Goal: Task Accomplishment & Management: Complete application form

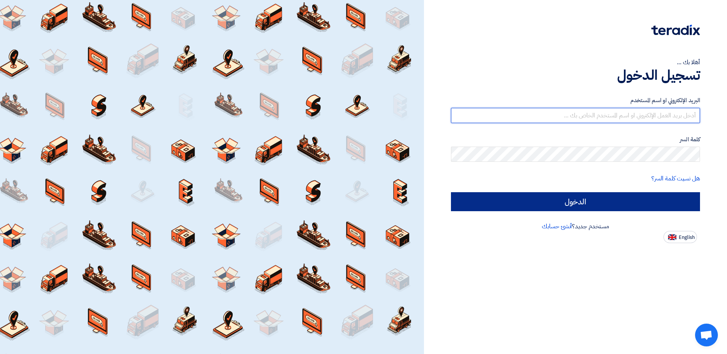
type input "khaled.samir@wadigroup.com.eg"
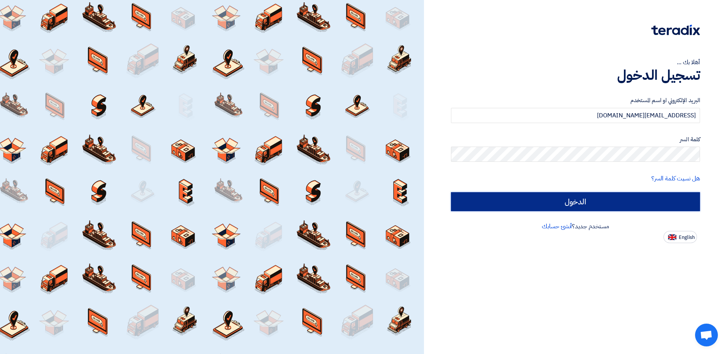
click at [569, 201] on input "الدخول" at bounding box center [575, 201] width 249 height 19
type input "Sign in"
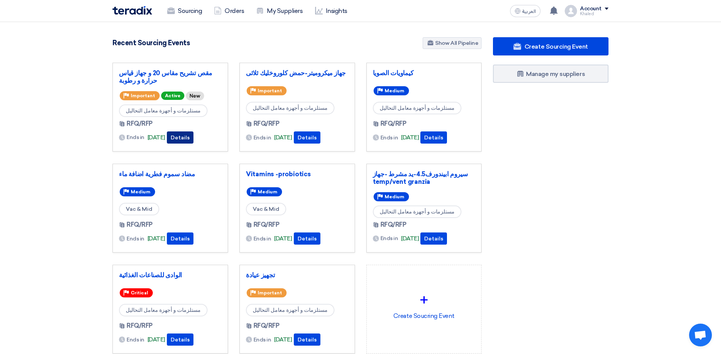
click at [193, 140] on button "Details" at bounding box center [180, 138] width 27 height 12
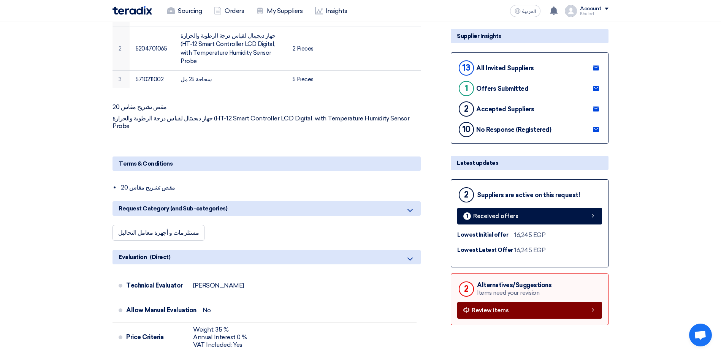
click at [527, 302] on link "Review items" at bounding box center [529, 310] width 145 height 17
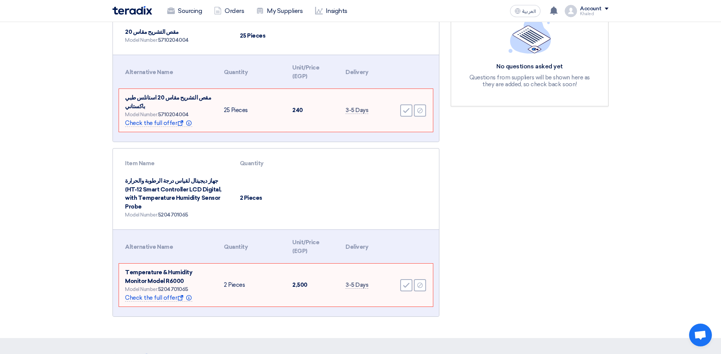
scroll to position [114, 0]
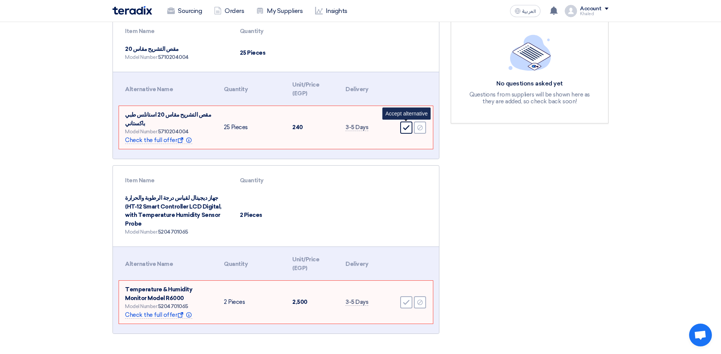
click at [403, 132] on div "Accept" at bounding box center [406, 128] width 12 height 12
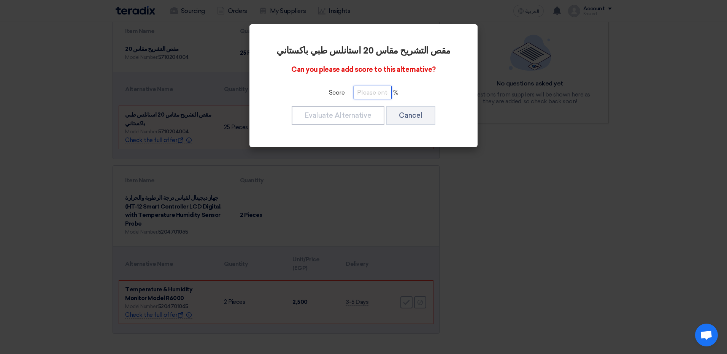
click at [369, 92] on input "number" at bounding box center [373, 92] width 38 height 13
type input "100"
click at [347, 117] on button "Evaluate Alternative" at bounding box center [338, 115] width 93 height 19
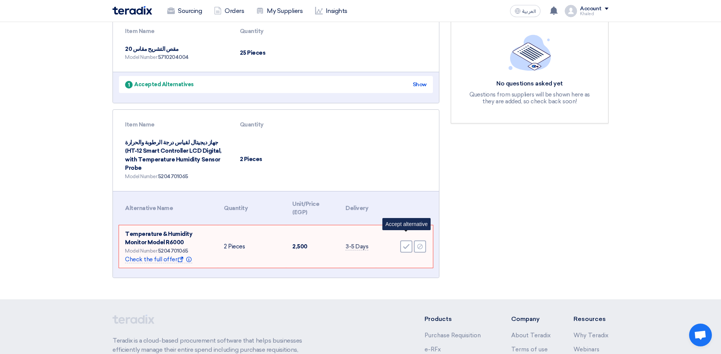
click at [403, 242] on div "Accept" at bounding box center [406, 247] width 12 height 12
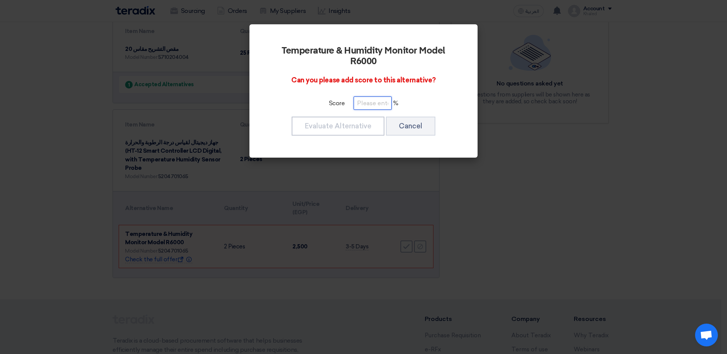
click at [366, 100] on input "number" at bounding box center [373, 103] width 38 height 13
type input "100"
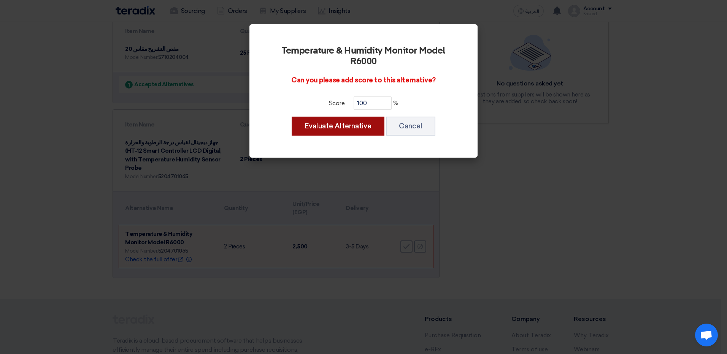
click at [357, 123] on button "Evaluate Alternative" at bounding box center [338, 126] width 93 height 19
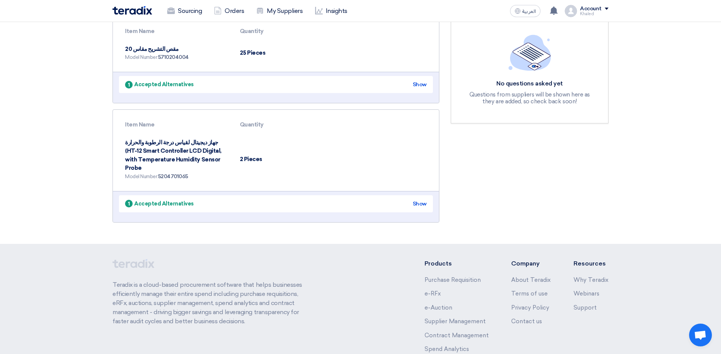
scroll to position [0, 0]
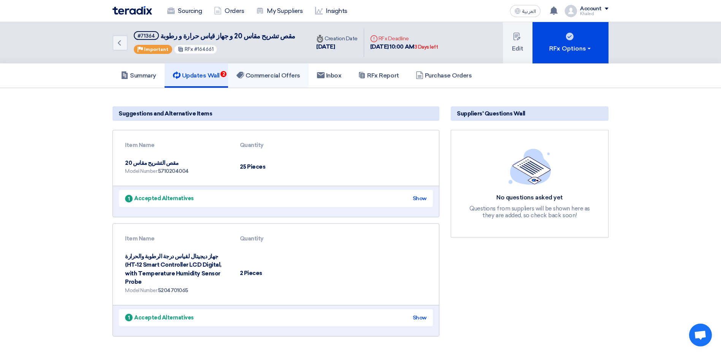
click at [273, 76] on h5 "Commercial Offers" at bounding box center [268, 76] width 64 height 8
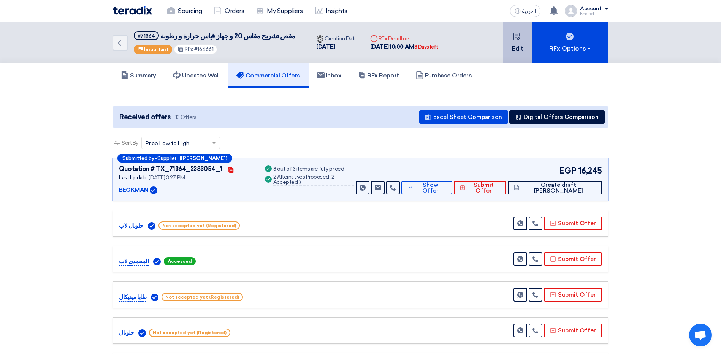
click at [521, 40] on button "Edit" at bounding box center [518, 42] width 30 height 41
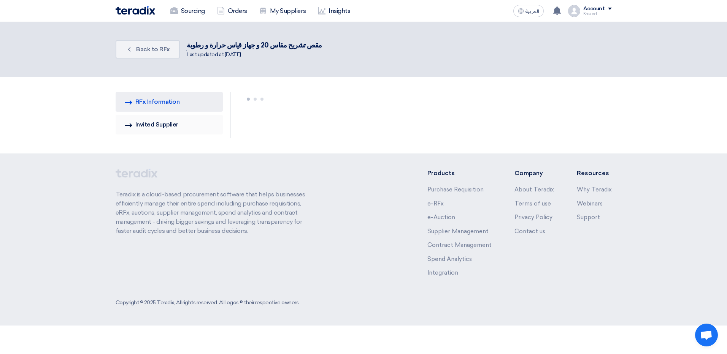
click at [165, 128] on link "Invited Suppliers Invited Supplier" at bounding box center [170, 125] width 108 height 20
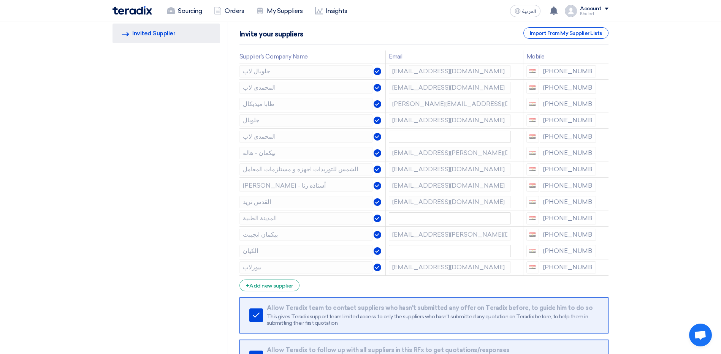
scroll to position [114, 0]
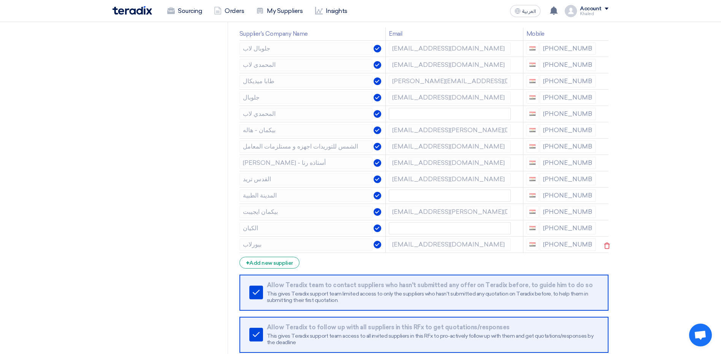
drag, startPoint x: 545, startPoint y: 246, endPoint x: 579, endPoint y: 247, distance: 33.8
click at [579, 247] on div "[PHONE_NUMBER]" at bounding box center [561, 245] width 70 height 12
drag, startPoint x: 549, startPoint y: 228, endPoint x: 588, endPoint y: 230, distance: 39.6
click at [588, 230] on div "[PHONE_NUMBER]" at bounding box center [561, 228] width 70 height 12
click at [568, 214] on div "[PHONE_NUMBER]" at bounding box center [561, 212] width 70 height 12
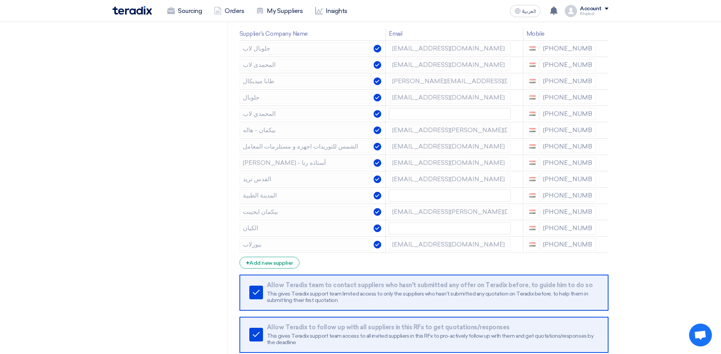
click at [568, 214] on div "[PHONE_NUMBER]" at bounding box center [561, 212] width 70 height 12
click at [571, 193] on div "[PHONE_NUMBER]" at bounding box center [561, 196] width 70 height 12
click at [198, 11] on link "Sourcing" at bounding box center [184, 11] width 47 height 17
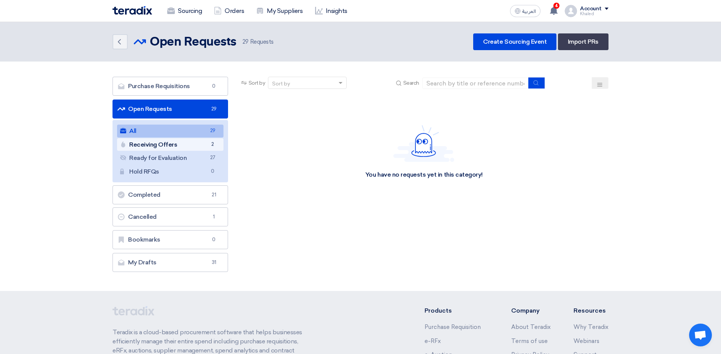
click at [184, 146] on link "Receiving Offers Receiving Offers 2" at bounding box center [170, 144] width 106 height 13
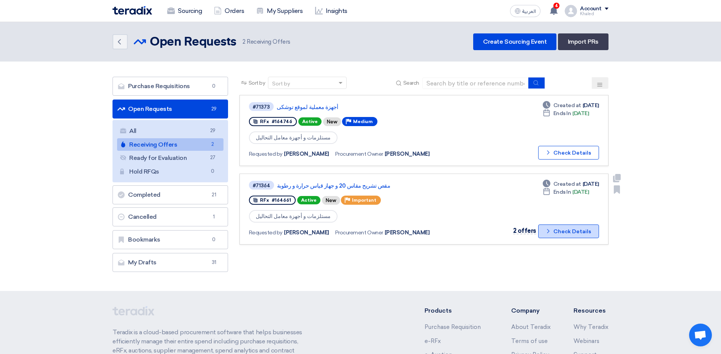
click at [545, 232] on button "Check details Check Details" at bounding box center [568, 232] width 61 height 14
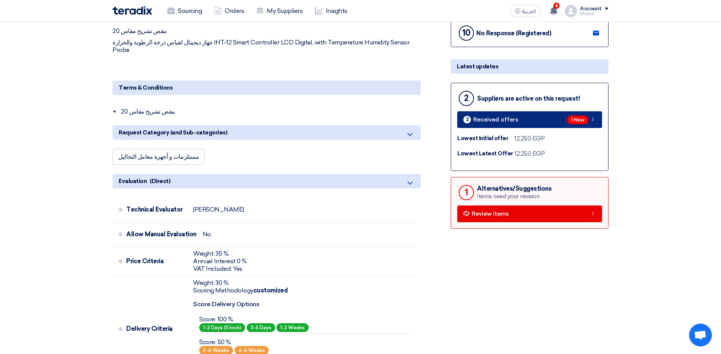
click at [502, 124] on div "2 Received offers" at bounding box center [490, 120] width 55 height 8
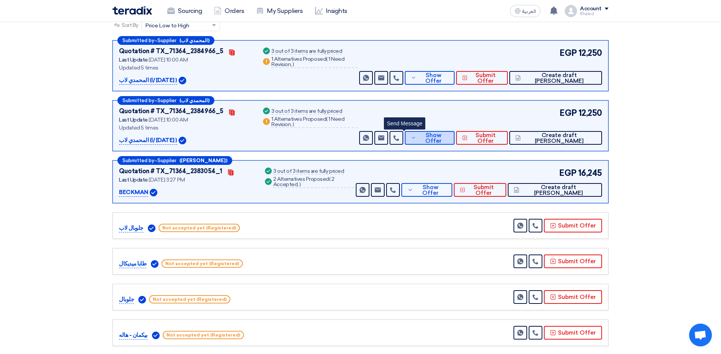
scroll to position [117, 0]
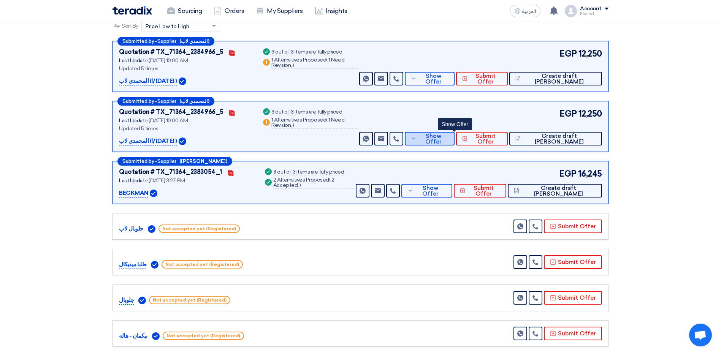
click at [449, 141] on span "Show Offer" at bounding box center [433, 138] width 30 height 11
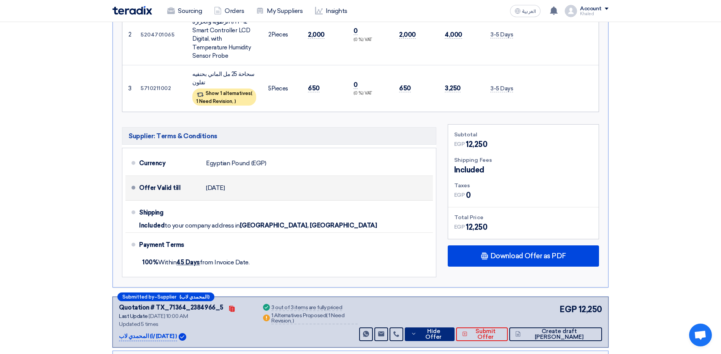
scroll to position [307, 0]
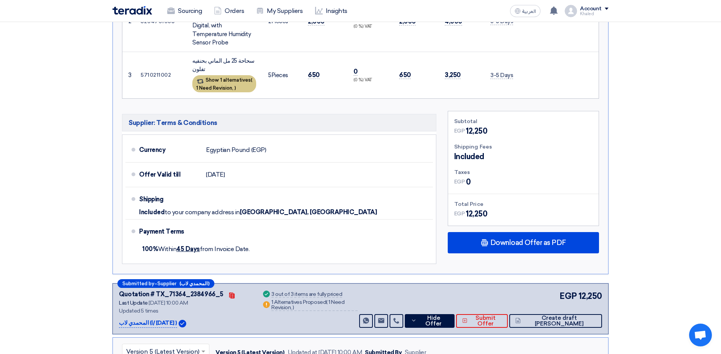
click at [245, 75] on div "Show 1 alternatives ( 1 Need Revision, )" at bounding box center [224, 83] width 64 height 17
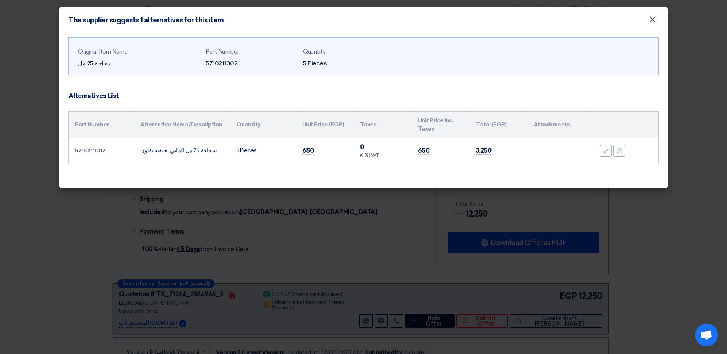
click at [656, 20] on span "×" at bounding box center [652, 21] width 8 height 15
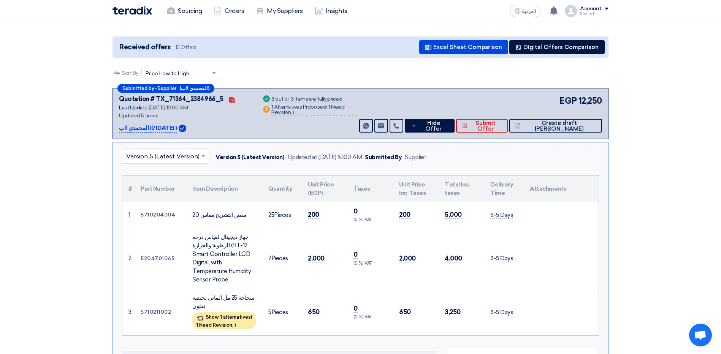
scroll to position [76, 0]
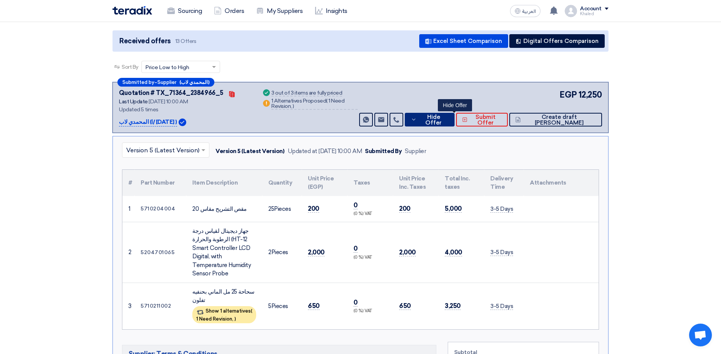
click at [435, 118] on button "Hide Offer" at bounding box center [430, 120] width 50 height 14
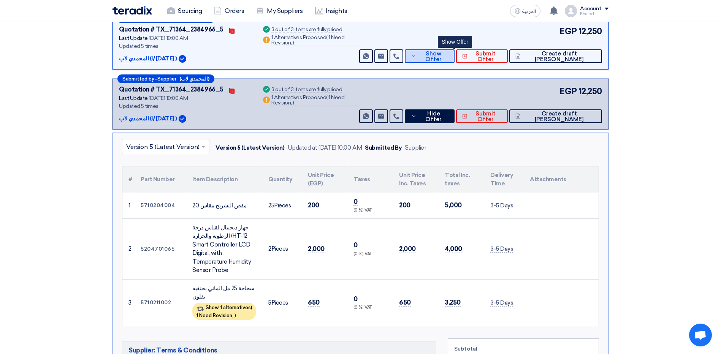
scroll to position [0, 0]
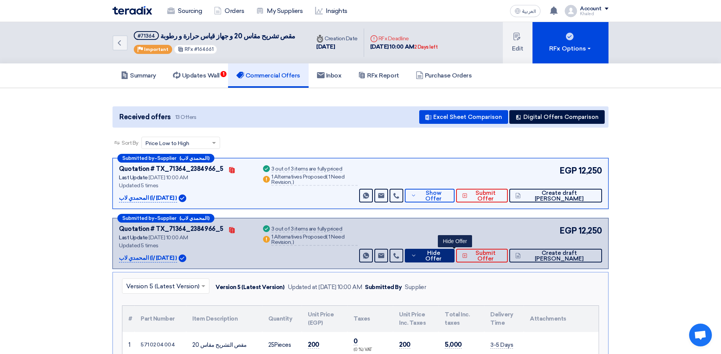
click at [442, 262] on button "Hide Offer" at bounding box center [430, 256] width 50 height 14
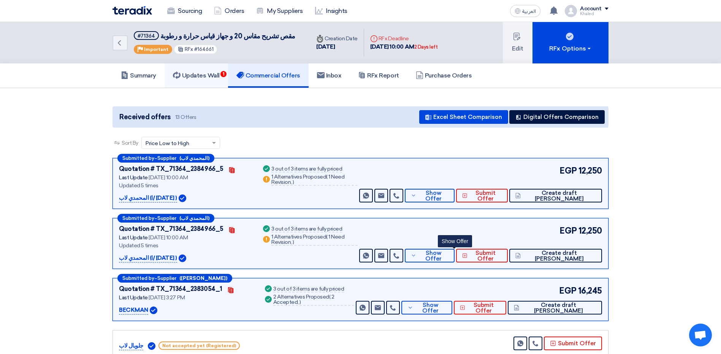
click at [181, 76] on use at bounding box center [177, 75] width 8 height 8
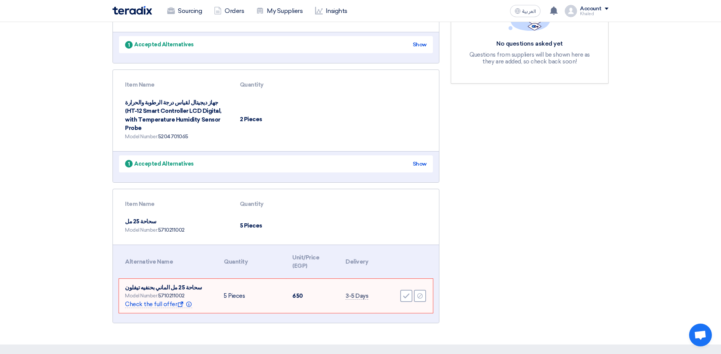
scroll to position [228, 0]
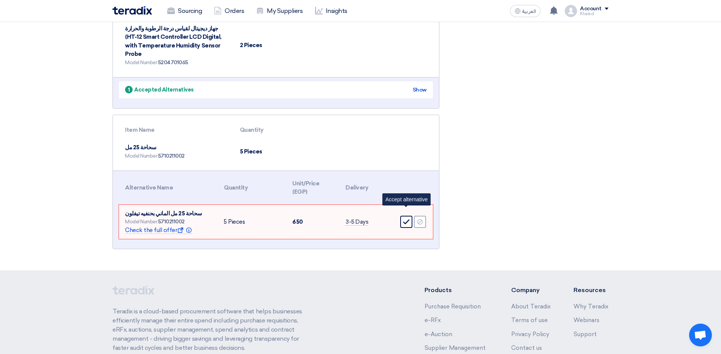
click at [406, 218] on div "Accept" at bounding box center [406, 222] width 12 height 12
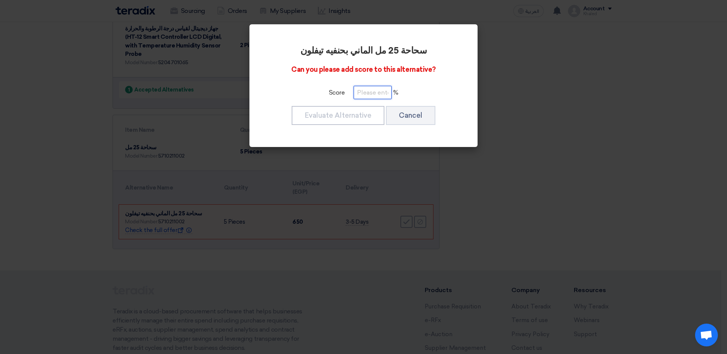
click at [371, 94] on input "number" at bounding box center [373, 92] width 38 height 13
type input "100"
click at [367, 107] on div "Evaluate Alternative Cancel" at bounding box center [363, 115] width 185 height 21
drag, startPoint x: 359, startPoint y: 110, endPoint x: 246, endPoint y: 98, distance: 113.6
click at [314, 101] on div "سحاحة 25 مل الماني بحنفيه تيفلون Can you please add score to this alternative? …" at bounding box center [363, 85] width 210 height 105
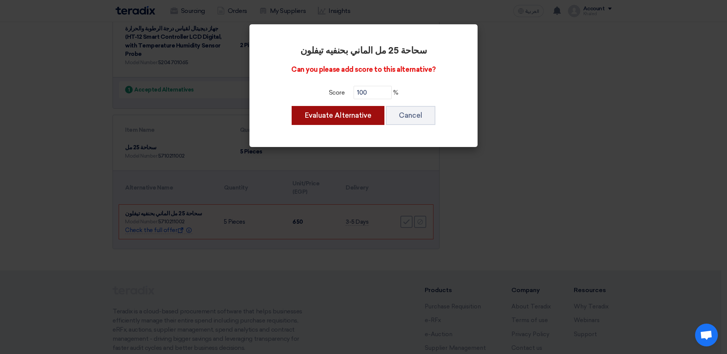
click at [322, 120] on button "Evaluate Alternative" at bounding box center [338, 115] width 93 height 19
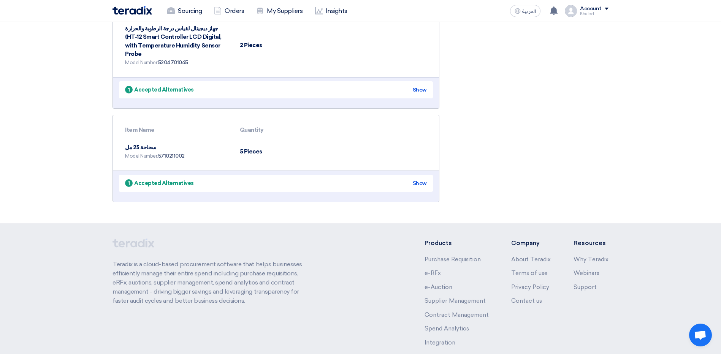
scroll to position [0, 0]
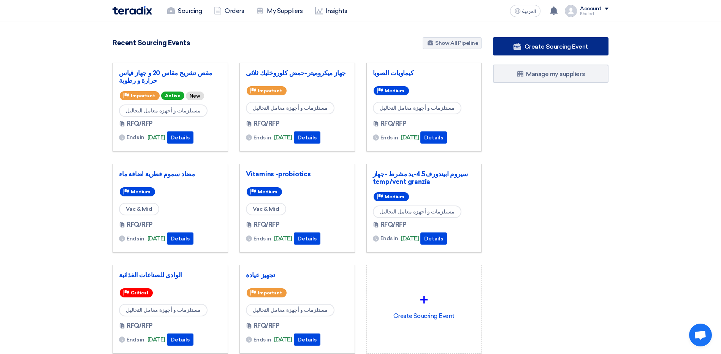
click at [571, 52] on link "Create Sourcing Event" at bounding box center [551, 46] width 116 height 18
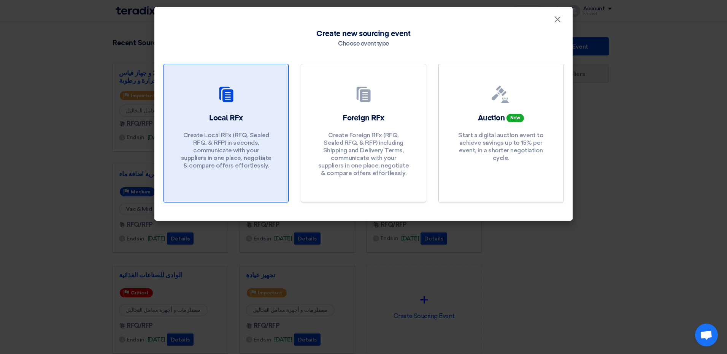
click at [214, 147] on p "Create Local RFx (RFQ, Sealed RFQ, & RFP) in seconds, communicate with your sup…" at bounding box center [226, 151] width 91 height 38
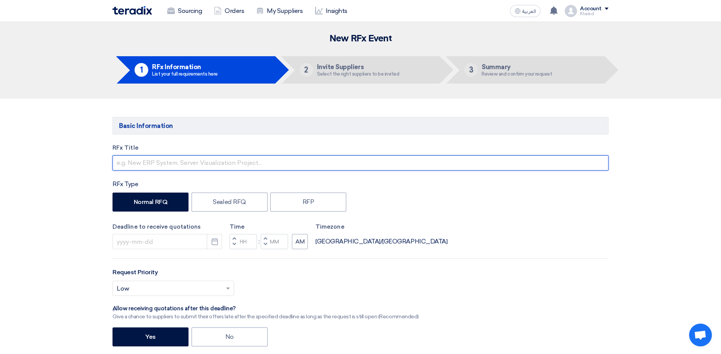
click at [176, 166] on input "text" at bounding box center [361, 162] width 496 height 15
type input "H"
type input "أجهزة معملية لموقع توشكى"
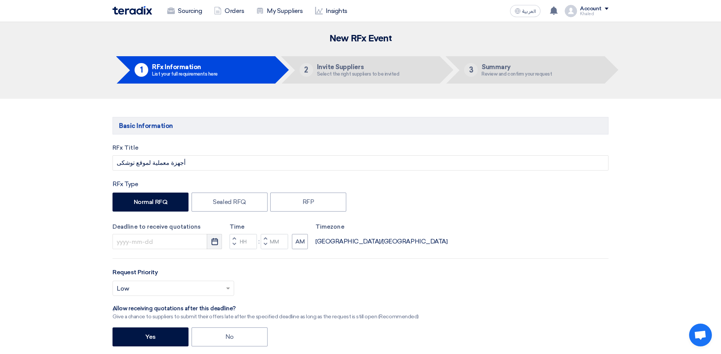
click at [215, 246] on button "Pick a date" at bounding box center [214, 241] width 15 height 15
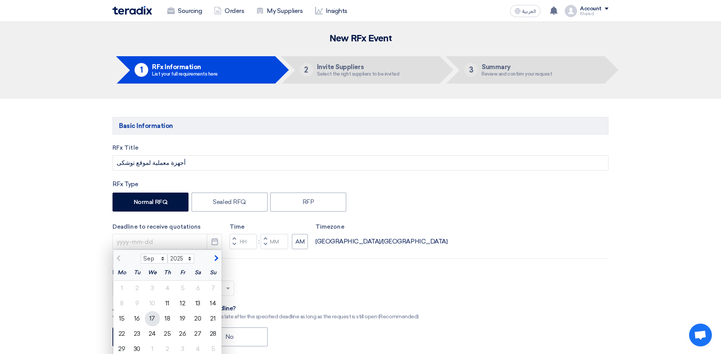
click at [150, 320] on div "17" at bounding box center [152, 318] width 15 height 15
type input "[DATE]"
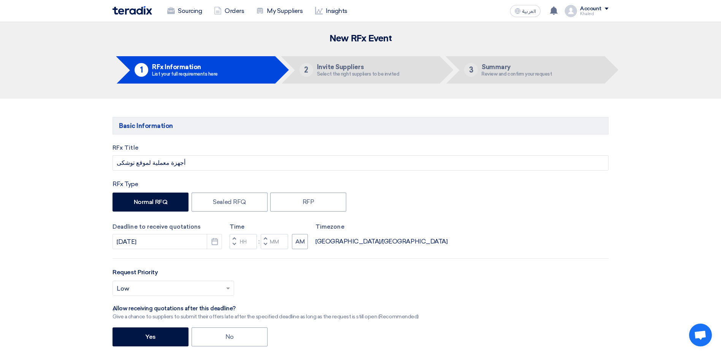
click at [234, 238] on span "button" at bounding box center [234, 238] width 3 height 5
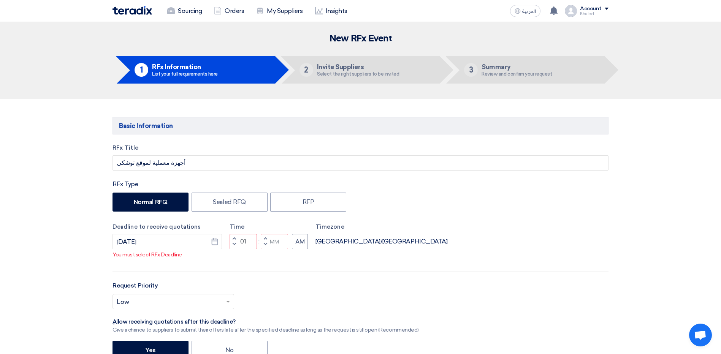
click at [234, 247] on span "button" at bounding box center [234, 244] width 3 height 5
click at [268, 250] on button "Decrement minutes" at bounding box center [265, 245] width 9 height 10
type input "09"
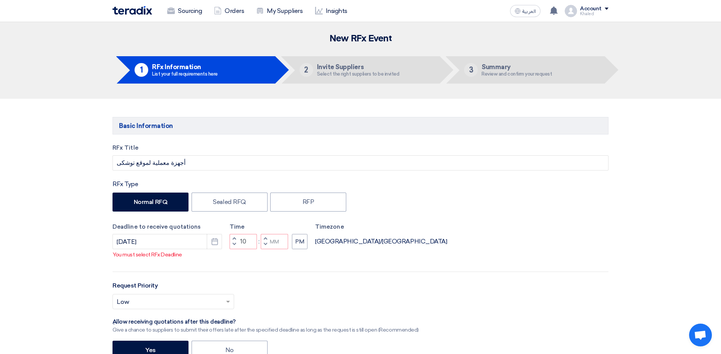
type input "59"
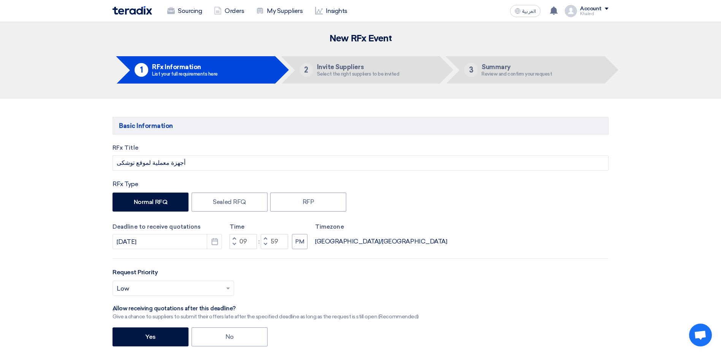
click at [266, 239] on span "button" at bounding box center [265, 238] width 3 height 5
type input "10"
type input "00"
click at [292, 244] on button "PM" at bounding box center [300, 241] width 16 height 15
click at [203, 287] on input "text" at bounding box center [170, 289] width 106 height 13
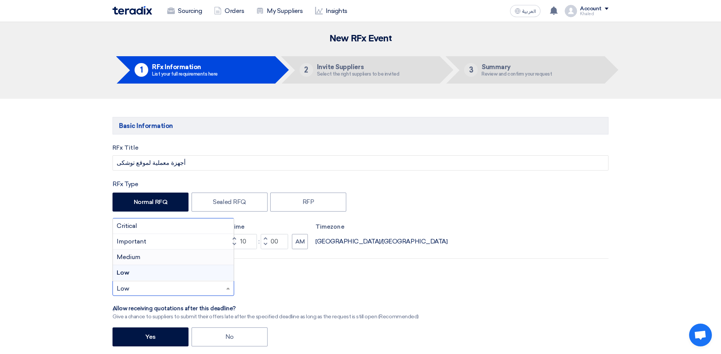
click at [194, 263] on div "Medium" at bounding box center [173, 258] width 121 height 16
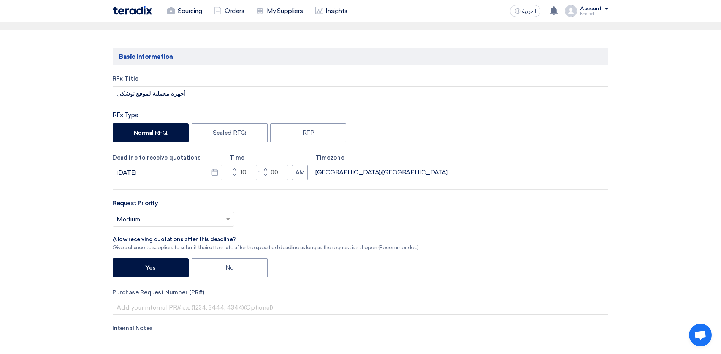
scroll to position [76, 0]
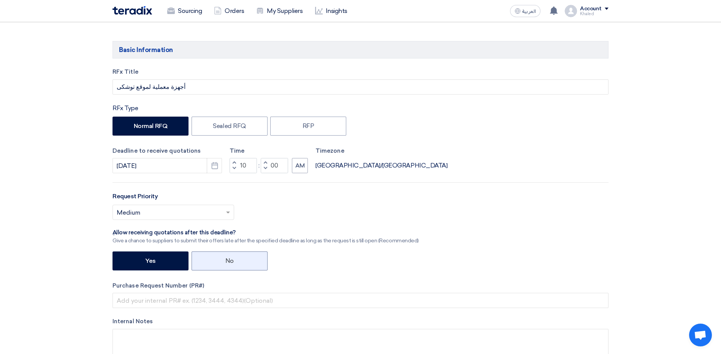
click at [222, 256] on label "No" at bounding box center [230, 261] width 76 height 19
click at [225, 258] on input "No" at bounding box center [227, 260] width 5 height 5
radio input "true"
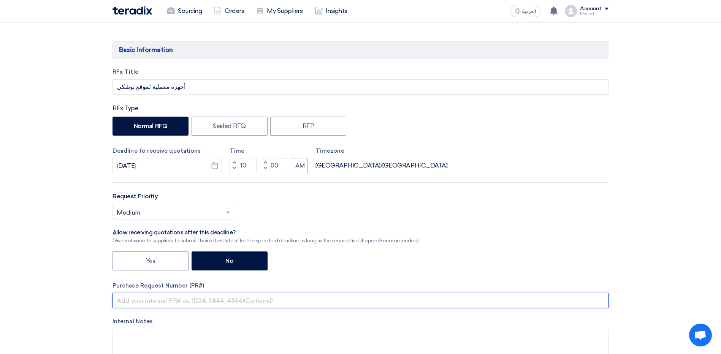
click at [175, 304] on input "text" at bounding box center [361, 300] width 496 height 15
paste input "164746"
type input "164746"
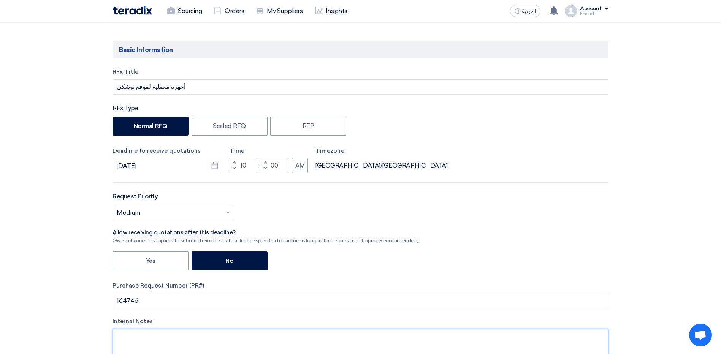
click at [169, 346] on textarea at bounding box center [361, 346] width 496 height 34
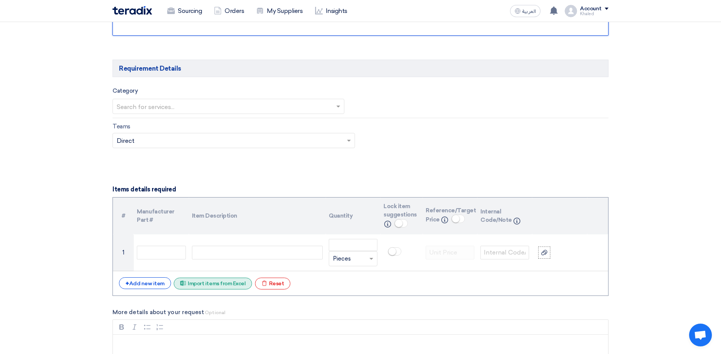
scroll to position [418, 0]
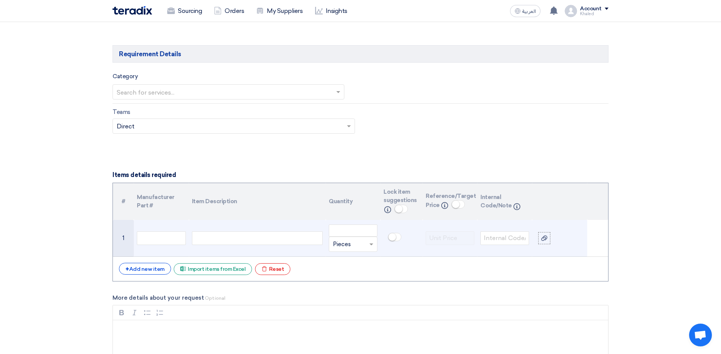
click at [233, 235] on div at bounding box center [257, 238] width 131 height 14
paste div
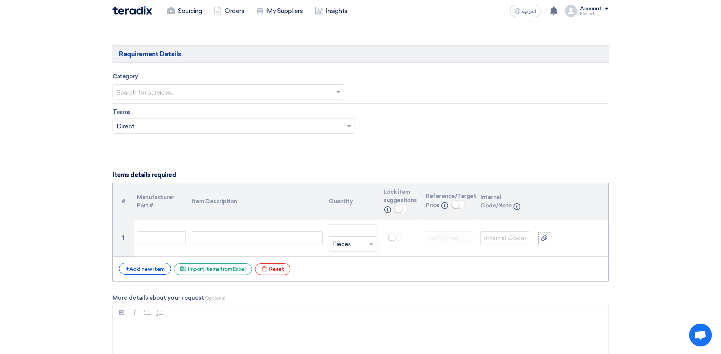
scroll to position [411, 0]
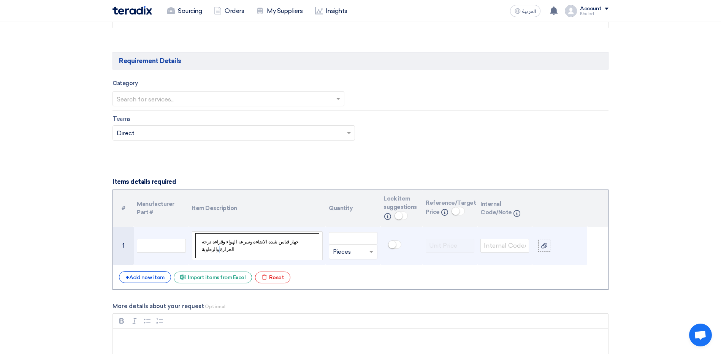
drag, startPoint x: 308, startPoint y: 257, endPoint x: 199, endPoint y: 235, distance: 111.3
click at [199, 235] on td "جهاز قياس شدة الاضاءة وسرعة الهواء وقراءة درجة الحرارة والرطوبة" at bounding box center [257, 246] width 124 height 25
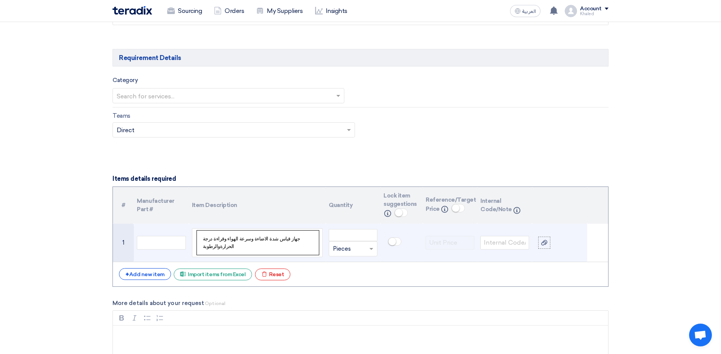
click at [226, 247] on td "جهاز قياس شدة الاضاءة وسرعة الهواء وقراءة درجة الحرارةوالرطوبة" at bounding box center [258, 243] width 122 height 25
click at [226, 244] on td "جهاز قياس شدة الاضاءة وسرعة الهواء وقراءة درجة الحرارةوالرطوبة" at bounding box center [258, 243] width 122 height 25
click at [227, 244] on td "جهاز قياس شدة الاضاءة وسرعة الهواء وقراءة درجة الحرارةوالرطوبة" at bounding box center [258, 243] width 122 height 25
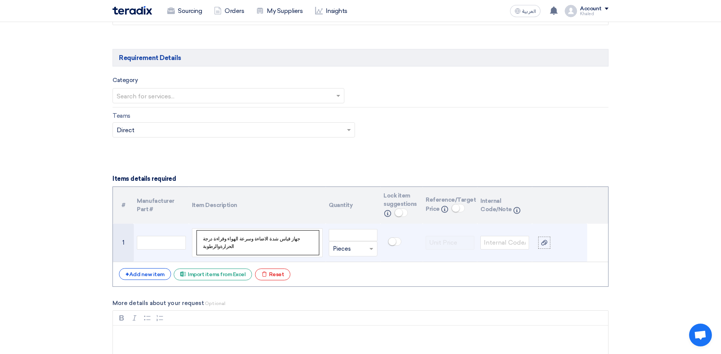
scroll to position [418, 0]
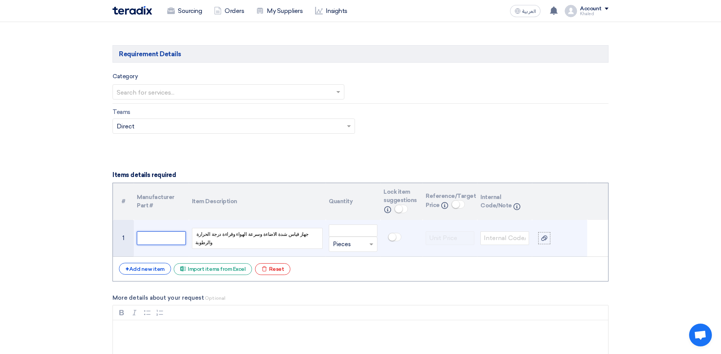
click at [156, 237] on input "text" at bounding box center [161, 238] width 49 height 14
paste input "5204701028"
type input "5204701028"
click at [371, 233] on input "number" at bounding box center [353, 231] width 49 height 12
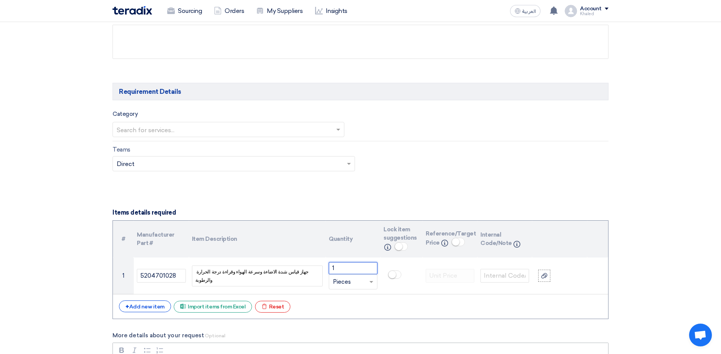
scroll to position [456, 0]
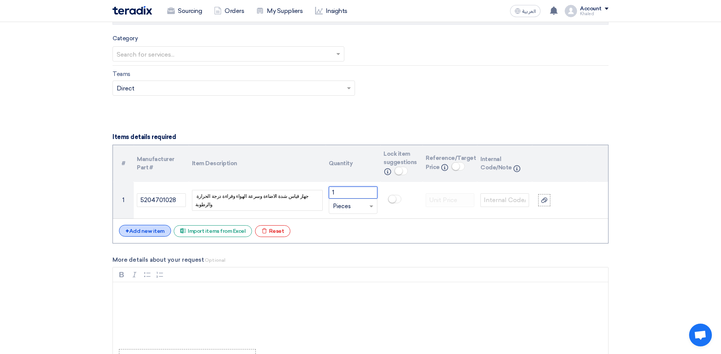
type input "1"
click at [163, 230] on div "+ Add new item" at bounding box center [145, 231] width 52 height 12
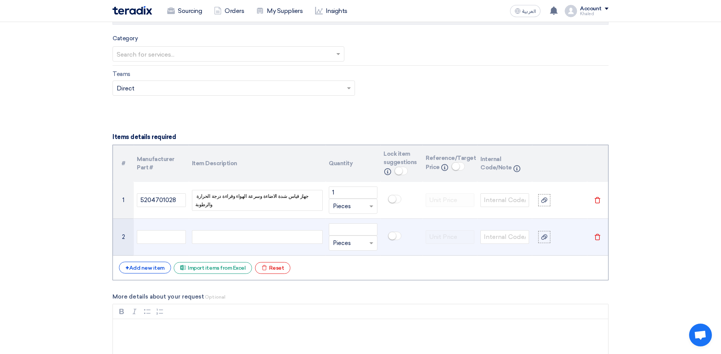
click at [248, 245] on td at bounding box center [257, 237] width 137 height 37
click at [249, 241] on div at bounding box center [257, 237] width 131 height 14
click at [238, 236] on div at bounding box center [257, 237] width 131 height 14
paste div
click at [160, 236] on input "text" at bounding box center [161, 237] width 49 height 14
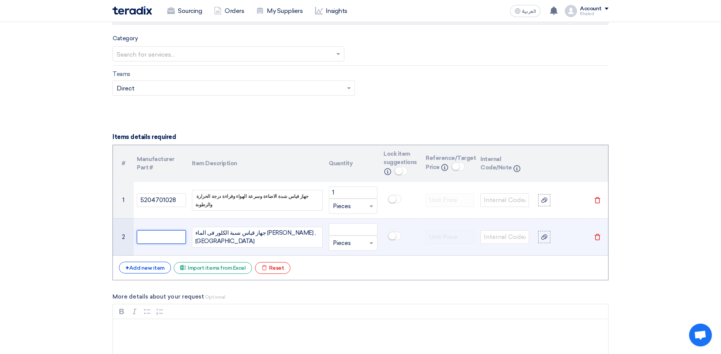
paste input "5204701039"
type input "5204701039"
click at [358, 229] on input "number" at bounding box center [353, 230] width 49 height 12
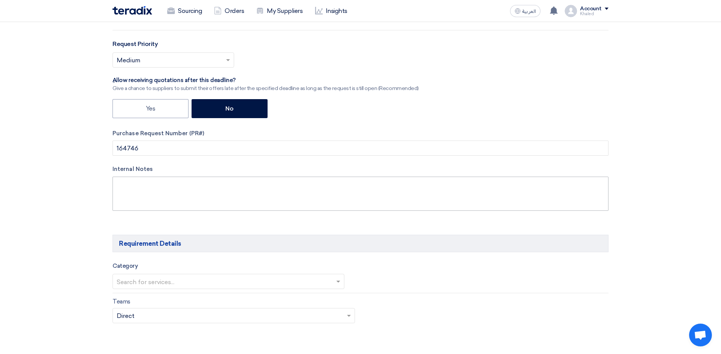
scroll to position [228, 0]
type input "8"
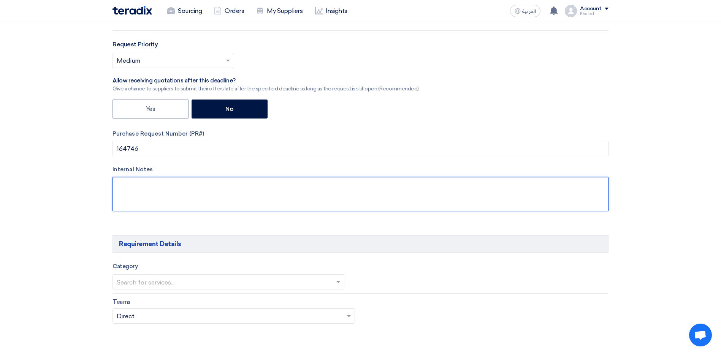
click at [165, 190] on textarea at bounding box center [361, 194] width 496 height 34
type textarea "j"
drag, startPoint x: 254, startPoint y: 187, endPoint x: 101, endPoint y: 184, distance: 152.1
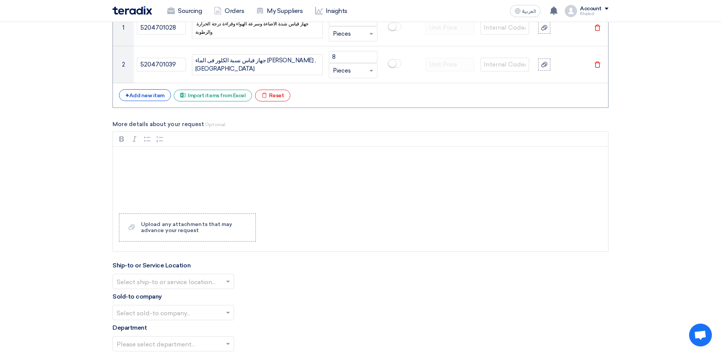
scroll to position [646, 0]
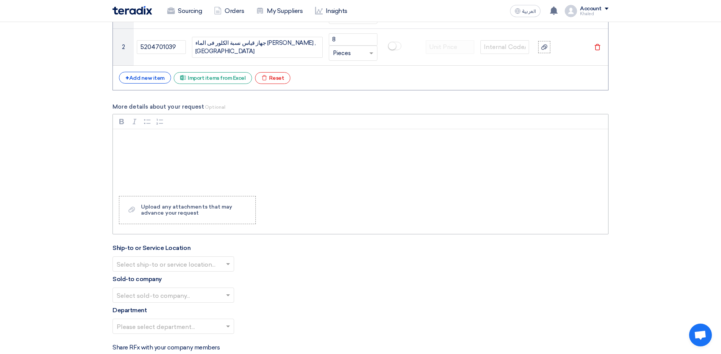
type textarea "توضيح كافة التفاصيل و عرض البدائل و ارفاق الداتاشيت"
click at [194, 166] on div "Rich Text Editor, main" at bounding box center [360, 159] width 495 height 61
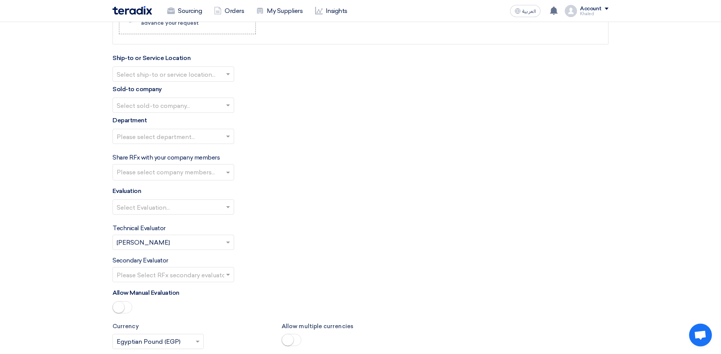
scroll to position [988, 0]
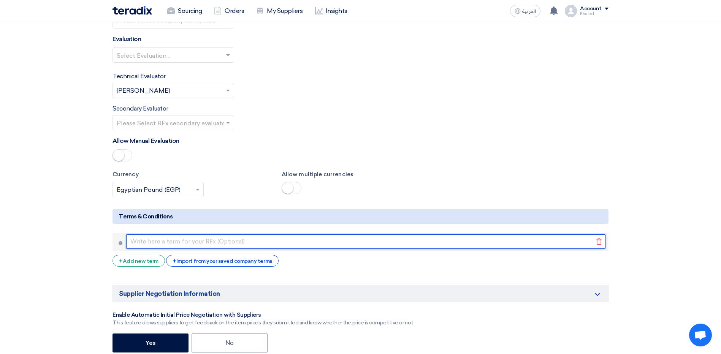
click at [200, 241] on input "text" at bounding box center [365, 242] width 479 height 14
paste input "توضيح كافة التفاصيل و عرض البدائل و ارفاق الداتاشيت"
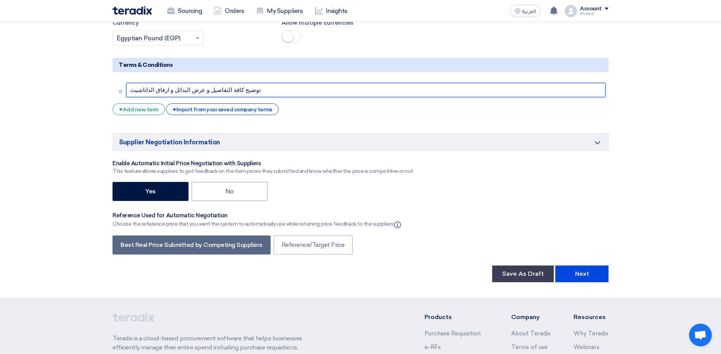
scroll to position [1026, 0]
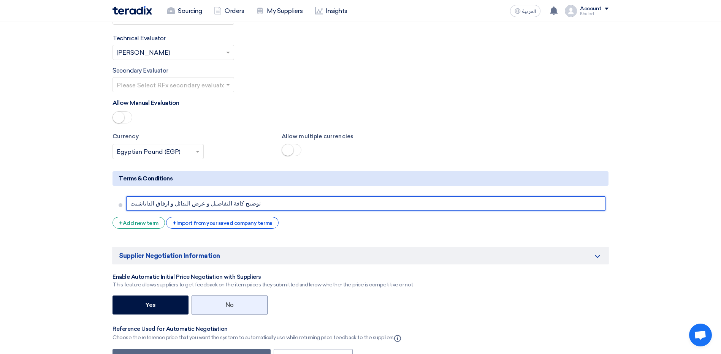
type input "توضيح كافة التفاصيل و عرض البدائل و ارفاق الداتاشيت"
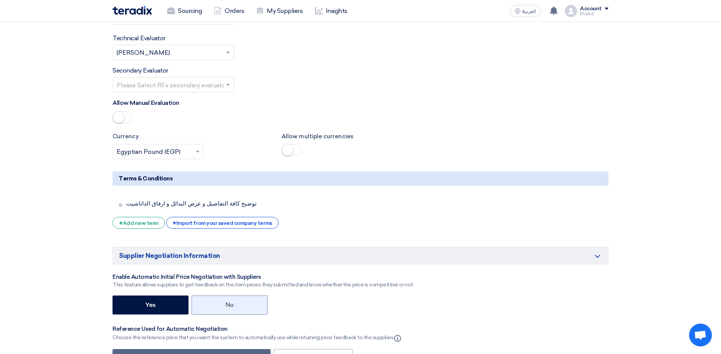
click at [232, 297] on label "No" at bounding box center [230, 305] width 76 height 19
click at [230, 302] on input "No" at bounding box center [227, 304] width 5 height 5
radio input "true"
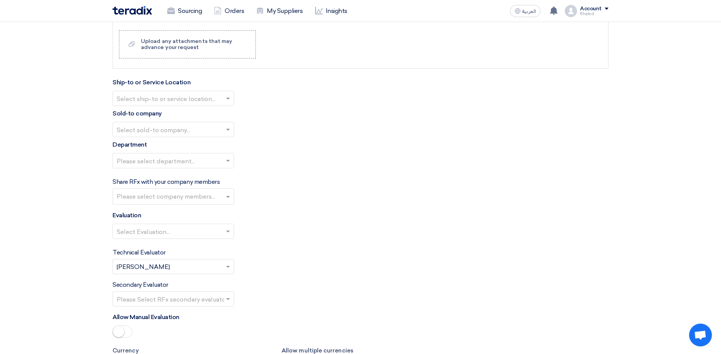
scroll to position [760, 0]
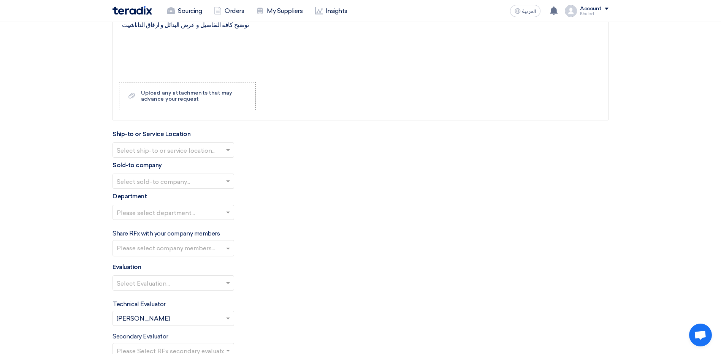
click at [220, 155] on input "text" at bounding box center [170, 151] width 106 height 13
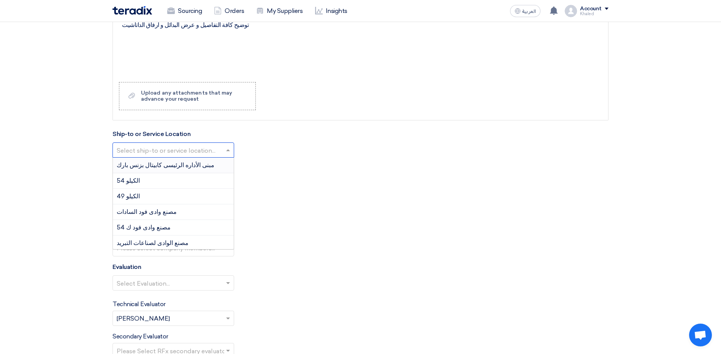
click at [201, 161] on div "مبنى الأداره الرئيسى كابيتال بزنس بارك" at bounding box center [173, 166] width 121 height 16
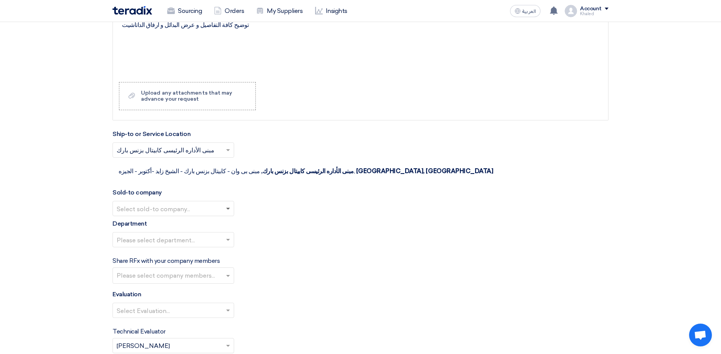
click at [229, 208] on span at bounding box center [228, 209] width 4 height 3
click at [214, 216] on div "Wadi Group وادي جروب" at bounding box center [173, 223] width 121 height 15
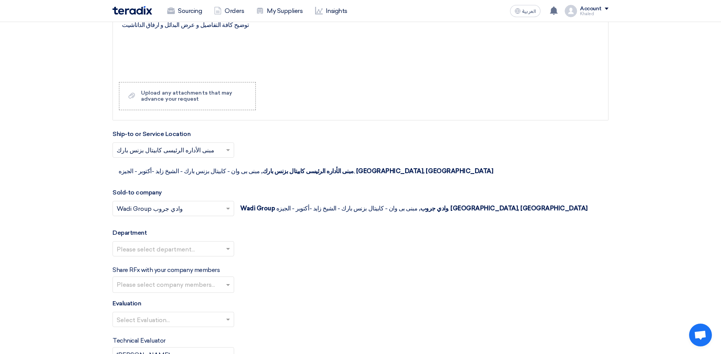
click at [227, 244] on span at bounding box center [229, 248] width 10 height 9
click at [201, 257] on div "--" at bounding box center [173, 264] width 121 height 15
click at [260, 266] on div "Share RFx with your company members Please select company members..." at bounding box center [361, 279] width 496 height 27
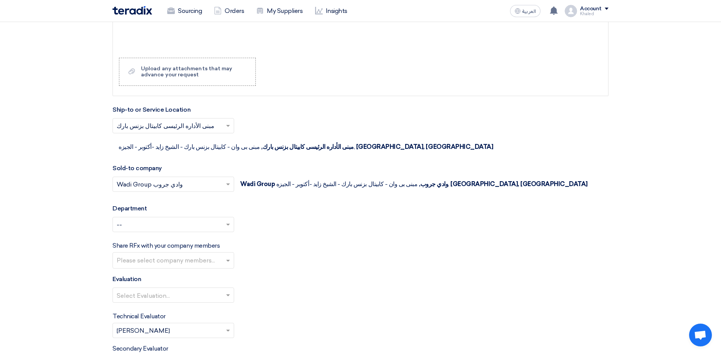
scroll to position [798, 0]
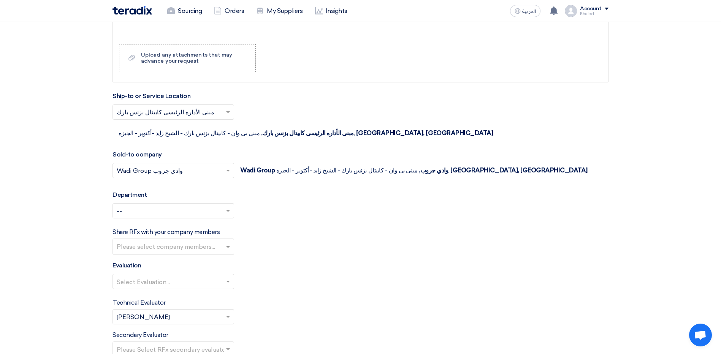
click at [222, 276] on div at bounding box center [173, 282] width 121 height 13
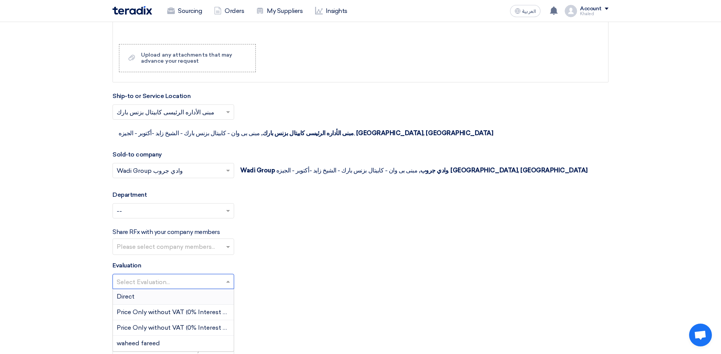
click at [217, 289] on div "Direct" at bounding box center [173, 297] width 121 height 16
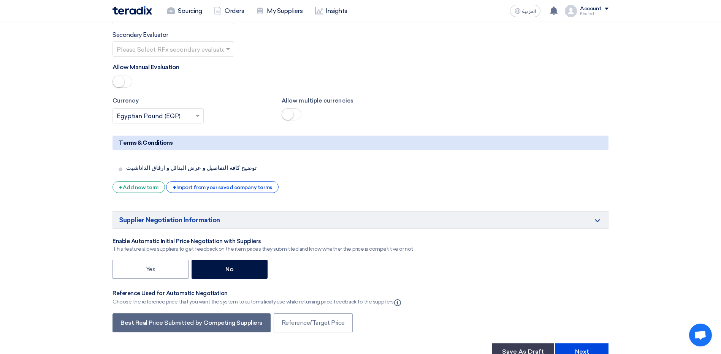
scroll to position [1178, 0]
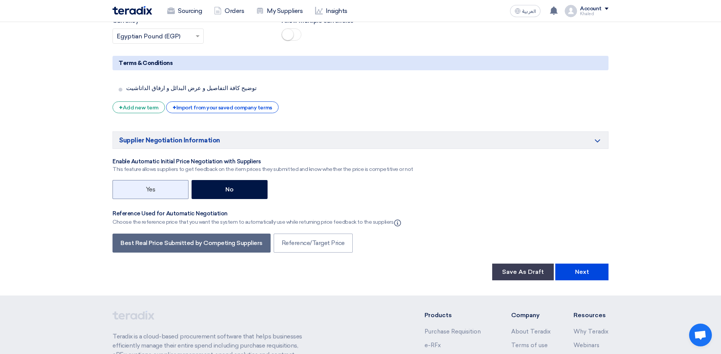
click at [168, 180] on label "Yes" at bounding box center [151, 189] width 76 height 19
click at [151, 187] on input "Yes" at bounding box center [148, 189] width 5 height 5
radio input "true"
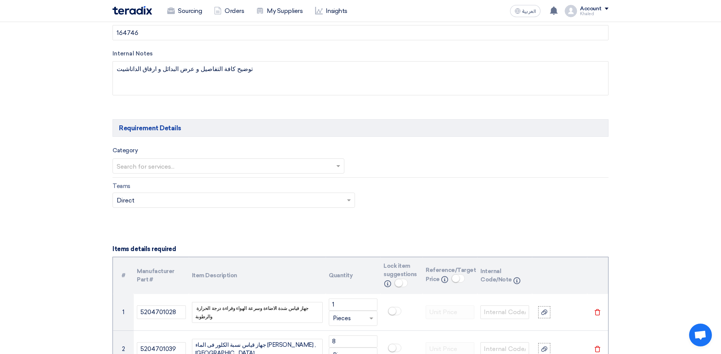
scroll to position [342, 0]
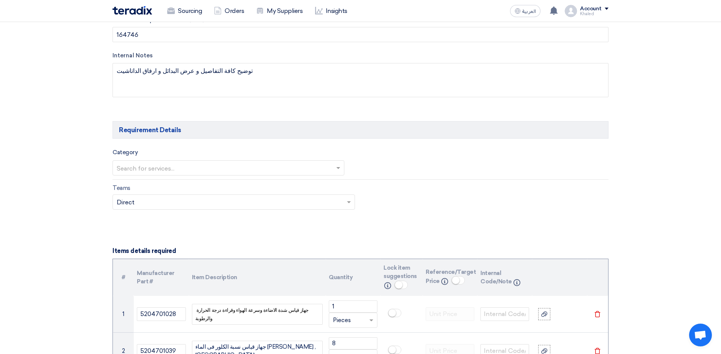
click at [326, 172] on input "text" at bounding box center [225, 169] width 216 height 13
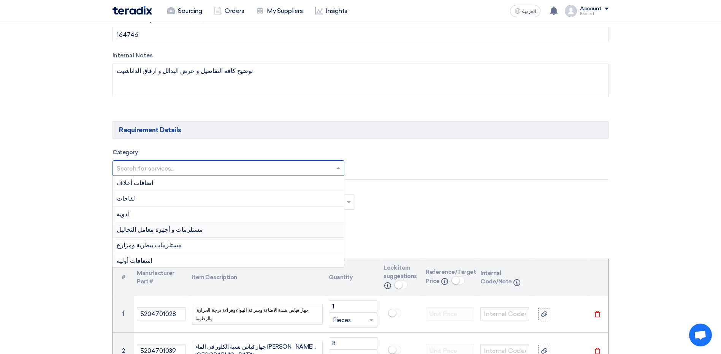
click at [265, 234] on div "مستلزمات و أجهزة معامل التحاليل" at bounding box center [228, 230] width 231 height 16
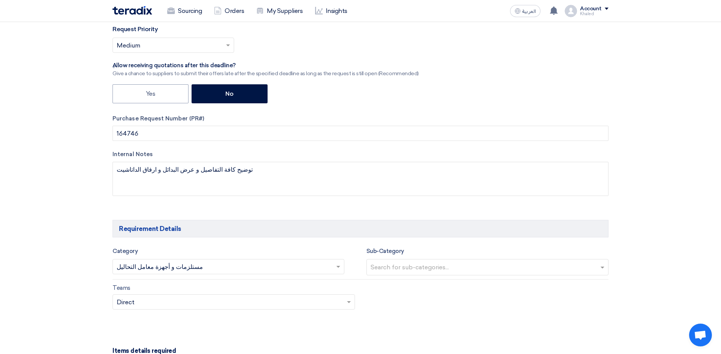
scroll to position [266, 0]
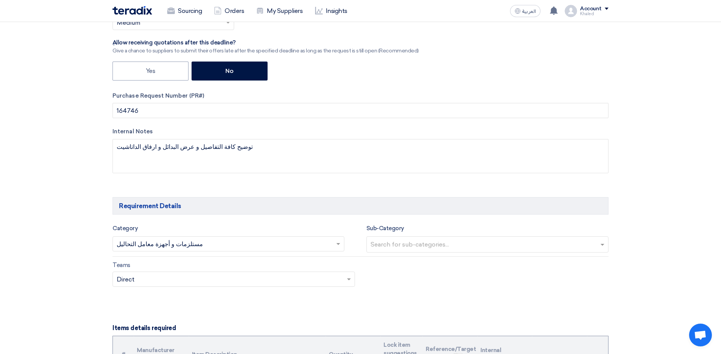
click at [482, 249] on input "text" at bounding box center [489, 245] width 236 height 13
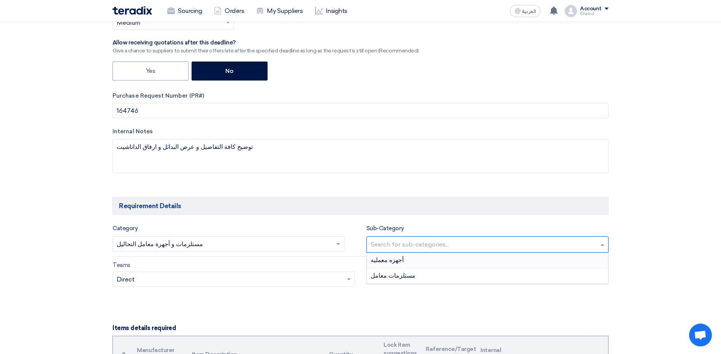
click at [466, 262] on div "أجهزه معمليه" at bounding box center [488, 261] width 242 height 16
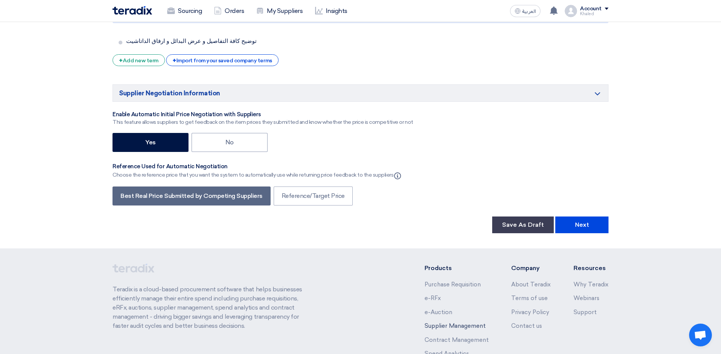
scroll to position [1275, 0]
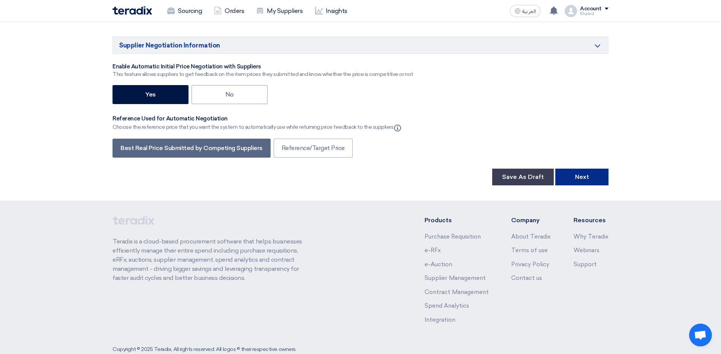
click at [566, 169] on button "Next" at bounding box center [581, 177] width 53 height 17
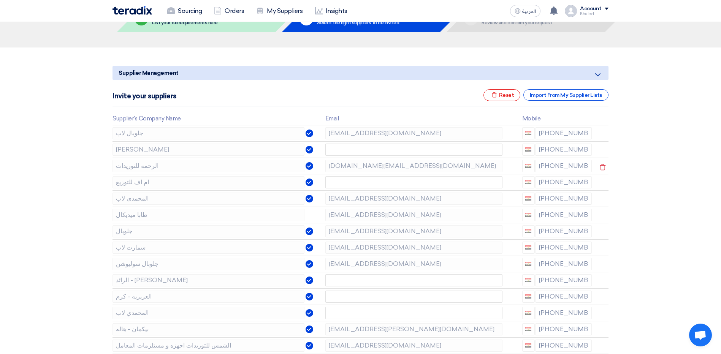
scroll to position [76, 0]
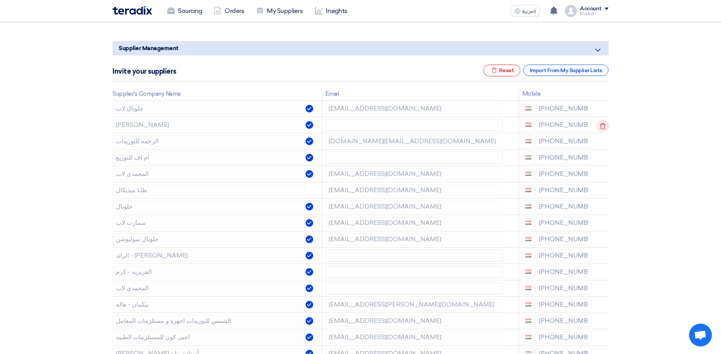
click at [599, 125] on icon at bounding box center [602, 126] width 13 height 13
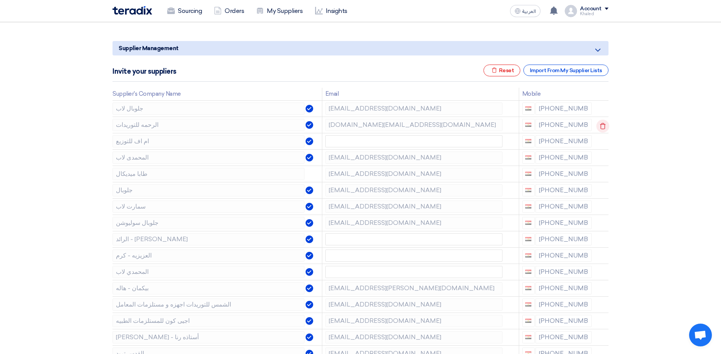
click at [602, 127] on icon at bounding box center [602, 126] width 13 height 13
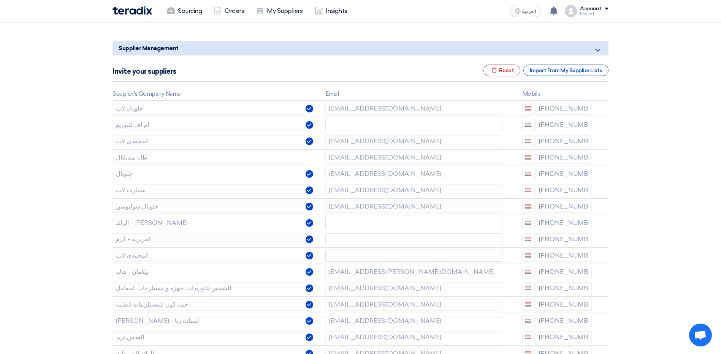
click at [0, 0] on icon at bounding box center [0, 0] width 0 height 0
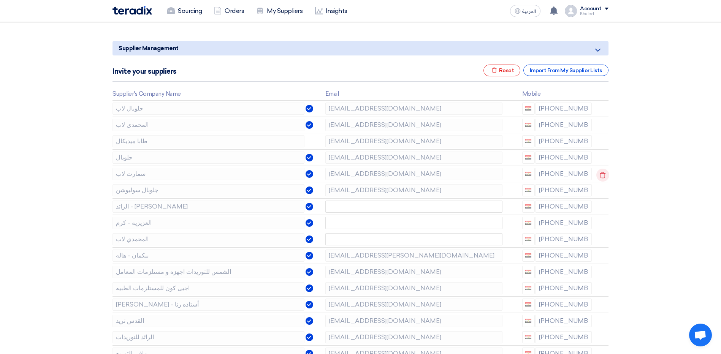
click at [601, 174] on icon at bounding box center [602, 175] width 13 height 13
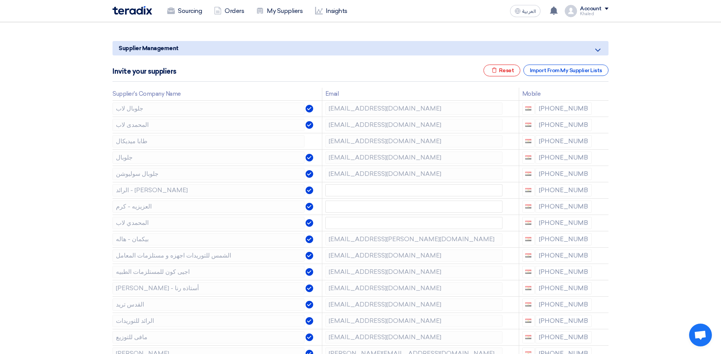
click at [0, 0] on icon at bounding box center [0, 0] width 0 height 0
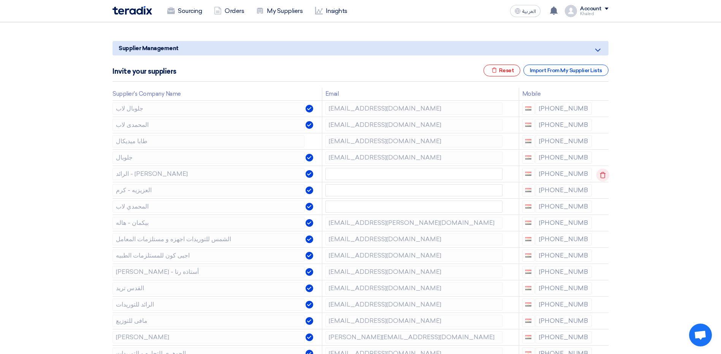
click at [601, 173] on use at bounding box center [603, 175] width 6 height 6
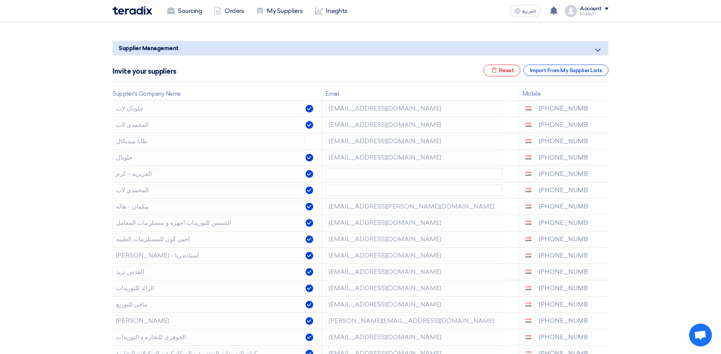
click at [0, 0] on use at bounding box center [0, 0] width 0 height 0
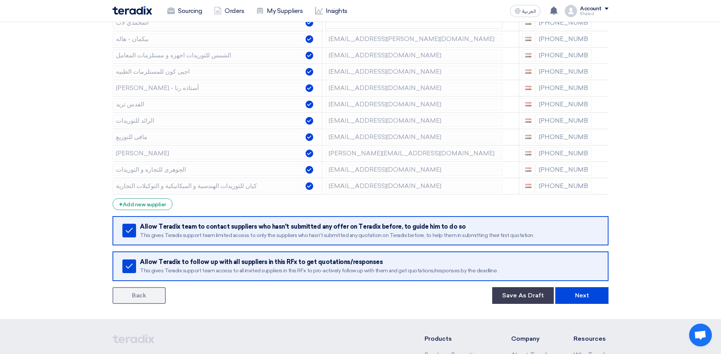
scroll to position [228, 0]
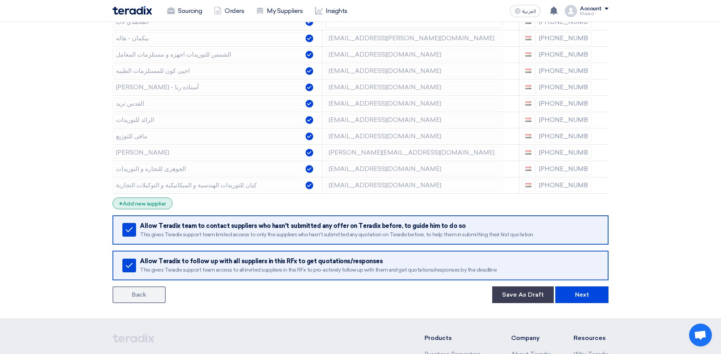
click at [154, 202] on div "+ Add new supplier" at bounding box center [143, 204] width 60 height 12
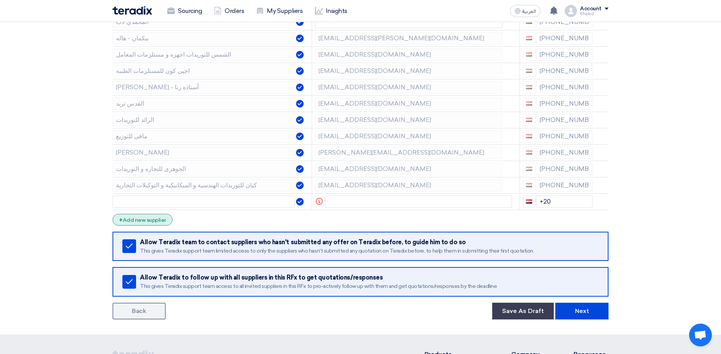
click at [146, 217] on div "+ Add new supplier" at bounding box center [143, 220] width 60 height 12
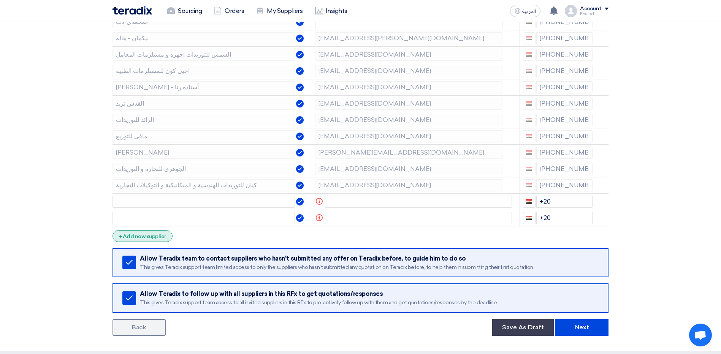
click at [152, 231] on div "+ Add new supplier" at bounding box center [143, 236] width 60 height 12
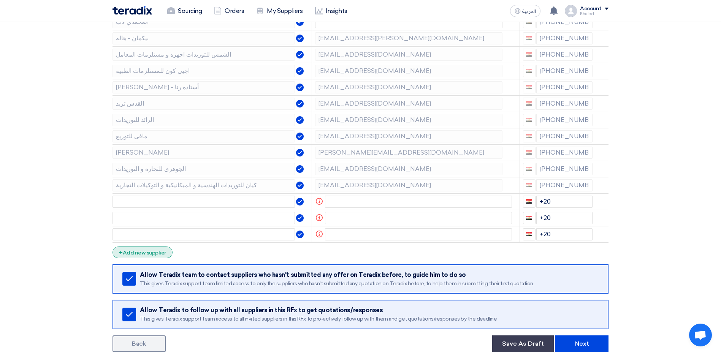
click at [146, 253] on div "+ Add new supplier" at bounding box center [143, 253] width 60 height 12
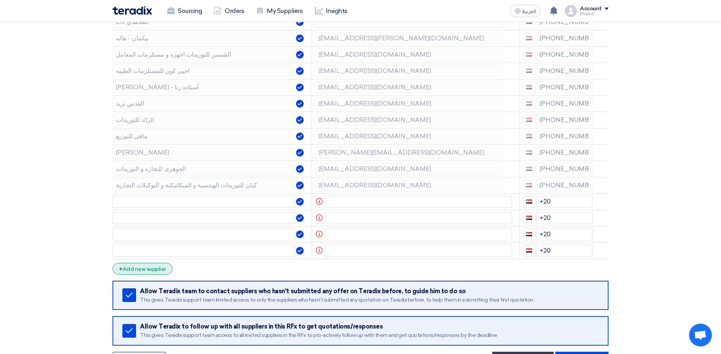
click at [147, 265] on div "+ Add new supplier" at bounding box center [143, 269] width 60 height 12
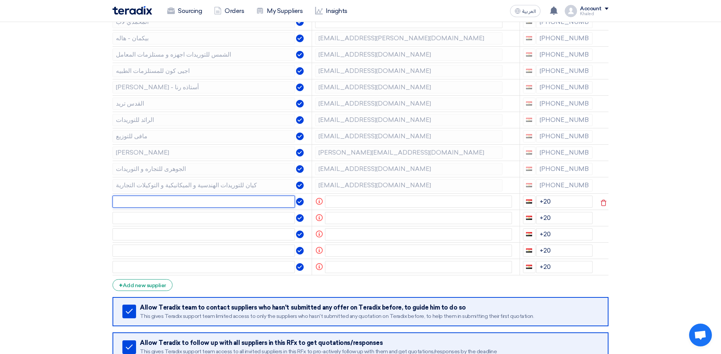
click at [138, 201] on input "text" at bounding box center [204, 202] width 182 height 12
paste input "بيورلاب"
type input "بيورلاب"
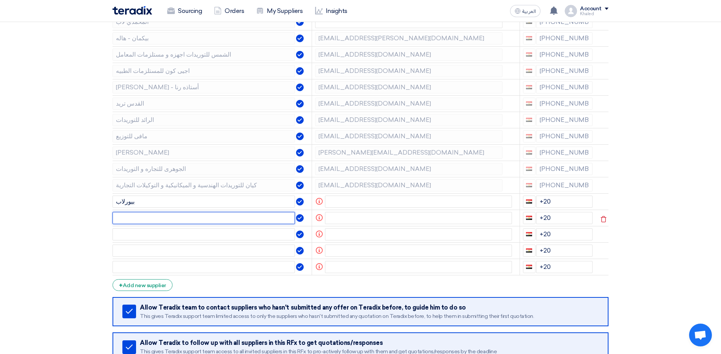
click at [159, 214] on input "text" at bounding box center [204, 218] width 182 height 12
paste input "الكيان"
type input "الكيان"
click at [170, 235] on input "text" at bounding box center [204, 234] width 182 height 12
paste input "بيكمان ايجيبت"
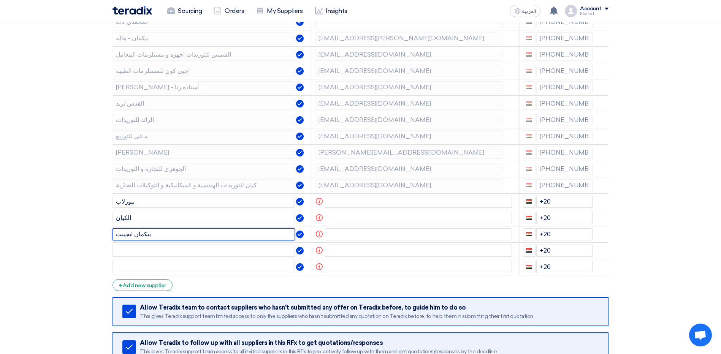
type input "بيكمان ايجيبت"
click at [185, 254] on input "text" at bounding box center [204, 251] width 182 height 12
paste input "المدينة الطبية"
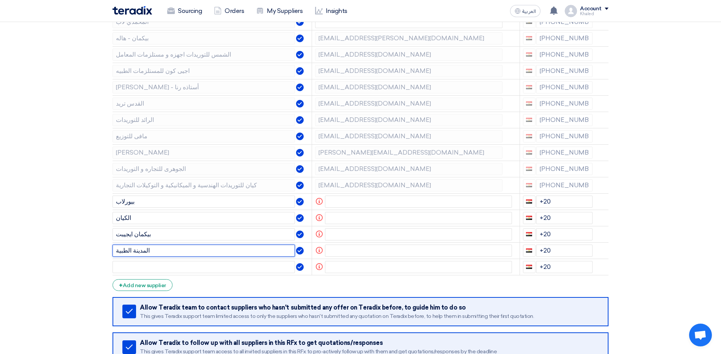
type input "المدينة الطبية"
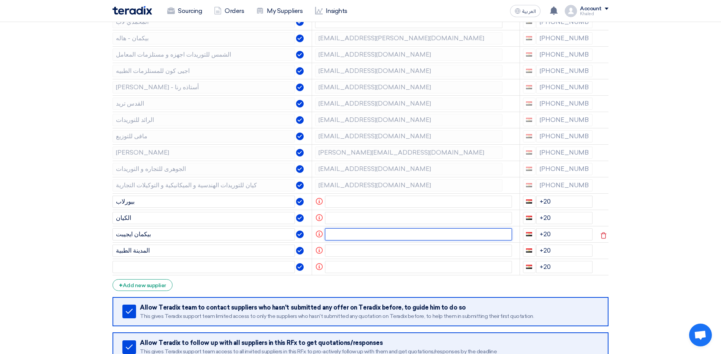
click at [342, 232] on input "text" at bounding box center [418, 234] width 187 height 12
paste input "[EMAIL_ADDRESS][PERSON_NAME][DOMAIN_NAME]"
type input "[EMAIL_ADDRESS][PERSON_NAME][DOMAIN_NAME]"
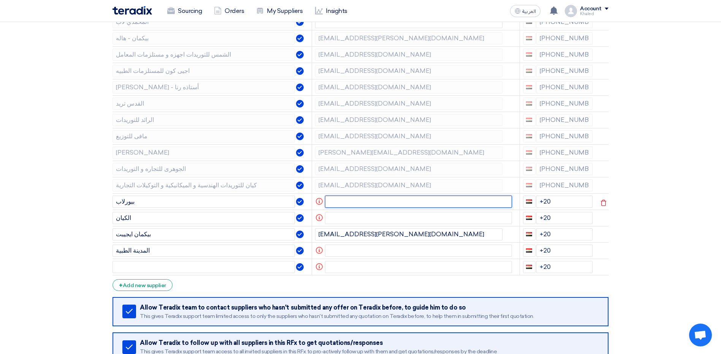
click at [360, 205] on input "text" at bounding box center [418, 202] width 187 height 12
paste input "[EMAIL_ADDRESS][DOMAIN_NAME]"
type input "[EMAIL_ADDRESS][DOMAIN_NAME]"
click at [563, 201] on input "+20" at bounding box center [564, 202] width 57 height 12
paste input "[PHONE_NUMBER]"
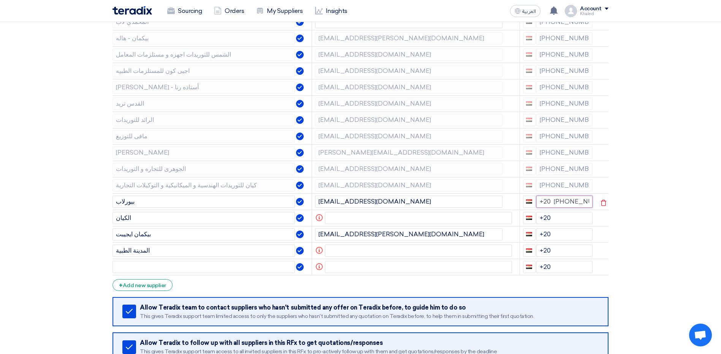
scroll to position [0, 12]
click at [549, 208] on input "+20 [PHONE_NUMBER]" at bounding box center [564, 202] width 57 height 12
type input "+20 + 01033635751"
click at [560, 221] on input "+20" at bounding box center [564, 218] width 57 height 12
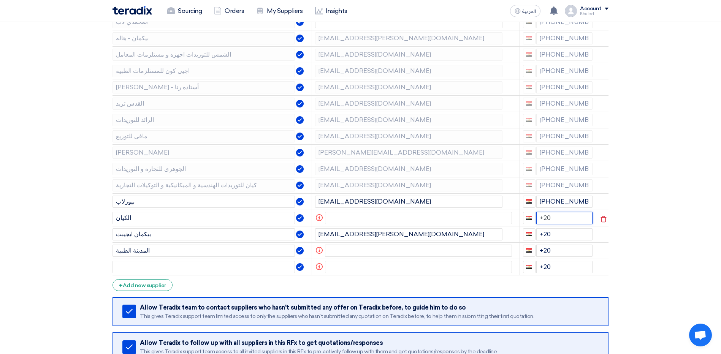
paste input "[PHONE_NUMBER]"
click at [551, 224] on input "+20 [PHONE_NUMBER]" at bounding box center [564, 218] width 57 height 12
type input "+20 + 1004908077"
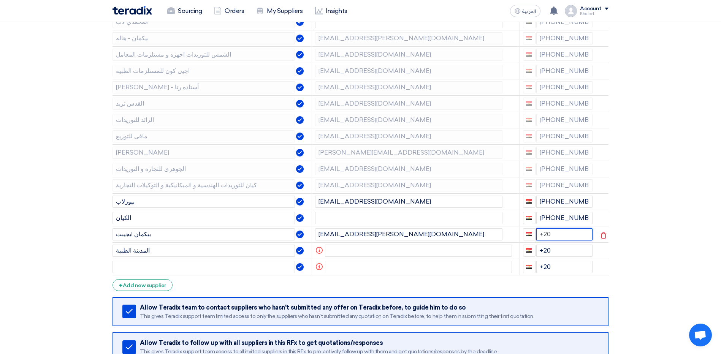
click at [560, 233] on input "+20" at bounding box center [564, 234] width 57 height 12
paste input "[PHONE_NUMBER]"
click at [552, 241] on input "+20 [PHONE_NUMBER]" at bounding box center [564, 234] width 57 height 12
type input "+20 + 1080001272"
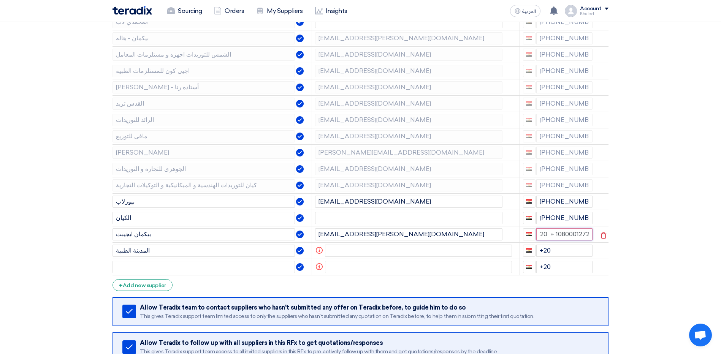
scroll to position [0, 2]
click at [564, 254] on input "+20" at bounding box center [564, 251] width 57 height 12
paste input "[PHONE_NUMBER]"
click at [553, 257] on input "+20 [PHONE_NUMBER]" at bounding box center [564, 251] width 57 height 12
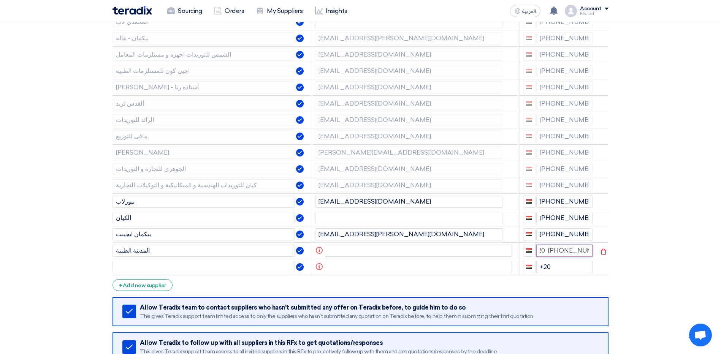
type input "+20 + 1066342074"
click at [167, 285] on div "+ Add new supplier" at bounding box center [143, 285] width 60 height 12
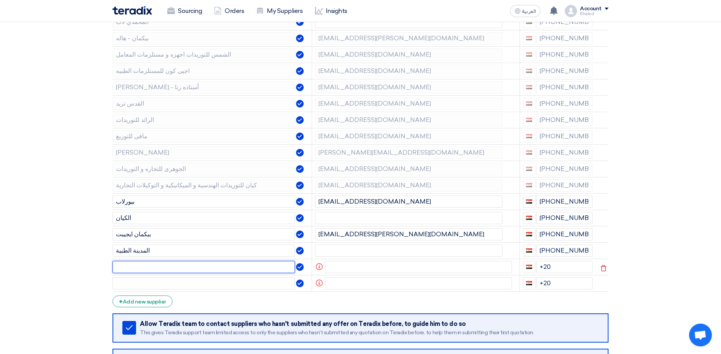
click at [151, 268] on input "text" at bounding box center [204, 267] width 182 height 12
type input "جوردانو"
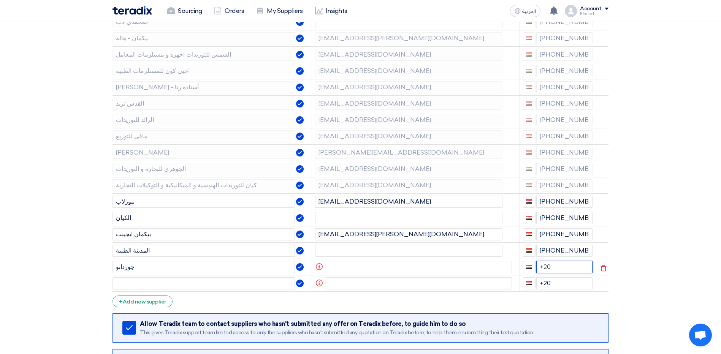
click at [563, 265] on input "+20" at bounding box center [564, 267] width 57 height 12
type input "[PHONE_NUMBER]"
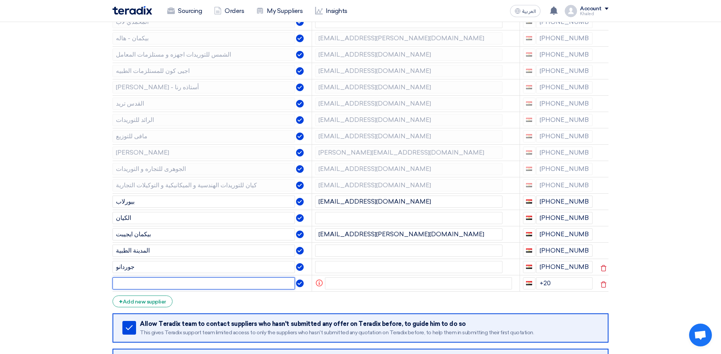
click at [152, 281] on input "text" at bounding box center [204, 283] width 182 height 12
type input "العالمية"
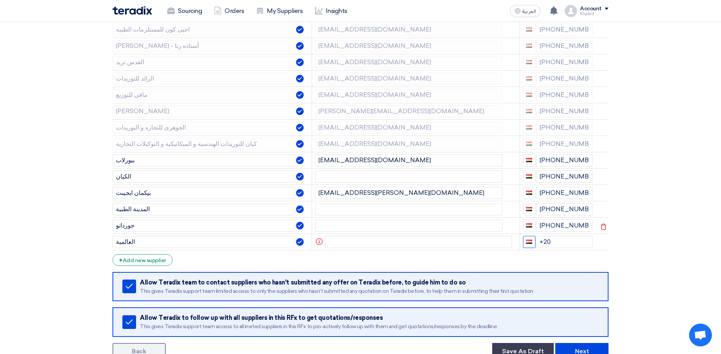
scroll to position [342, 0]
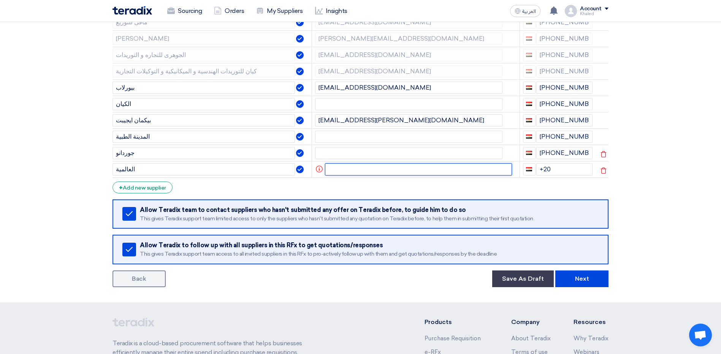
click at [326, 172] on input "text" at bounding box center [418, 169] width 187 height 12
type input "ش"
click at [419, 170] on input "sales@glabsolutions" at bounding box center [418, 169] width 187 height 12
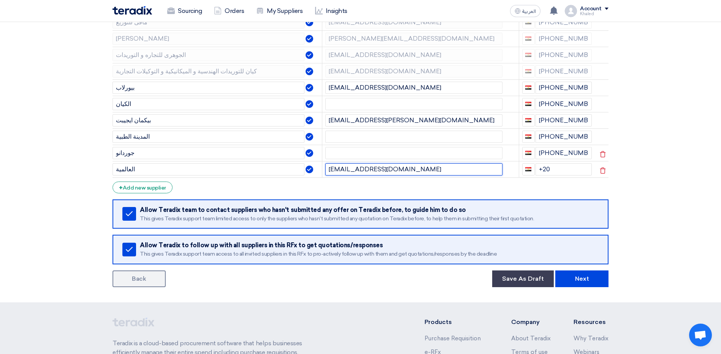
type input "[EMAIL_ADDRESS][DOMAIN_NAME]"
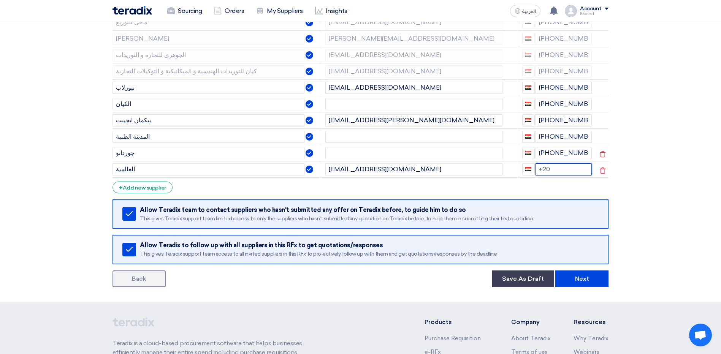
click at [564, 171] on input "+20" at bounding box center [564, 169] width 57 height 12
type input "[PHONE_NUMBER]"
click at [580, 277] on button "Next" at bounding box center [581, 279] width 53 height 17
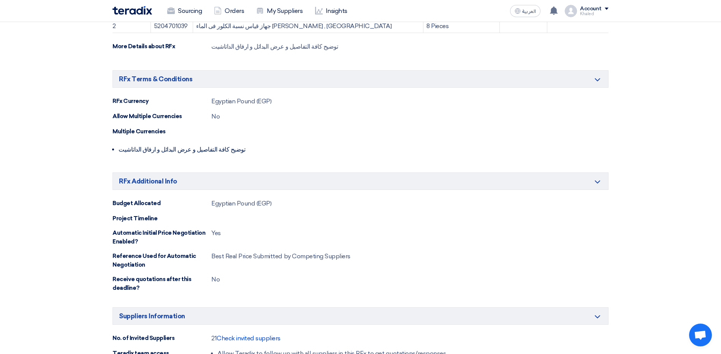
scroll to position [342, 0]
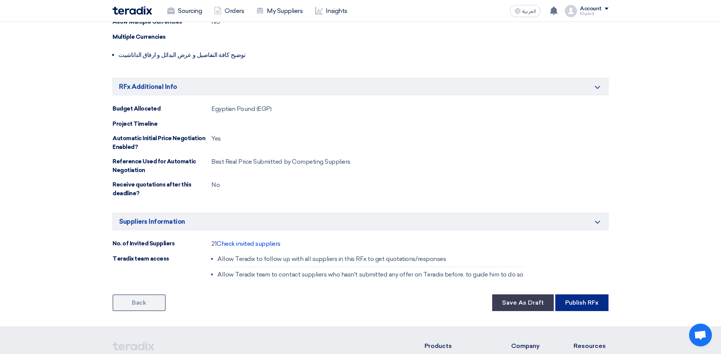
click at [597, 300] on button "Publish RFx" at bounding box center [581, 303] width 53 height 17
